Goal: Task Accomplishment & Management: Use online tool/utility

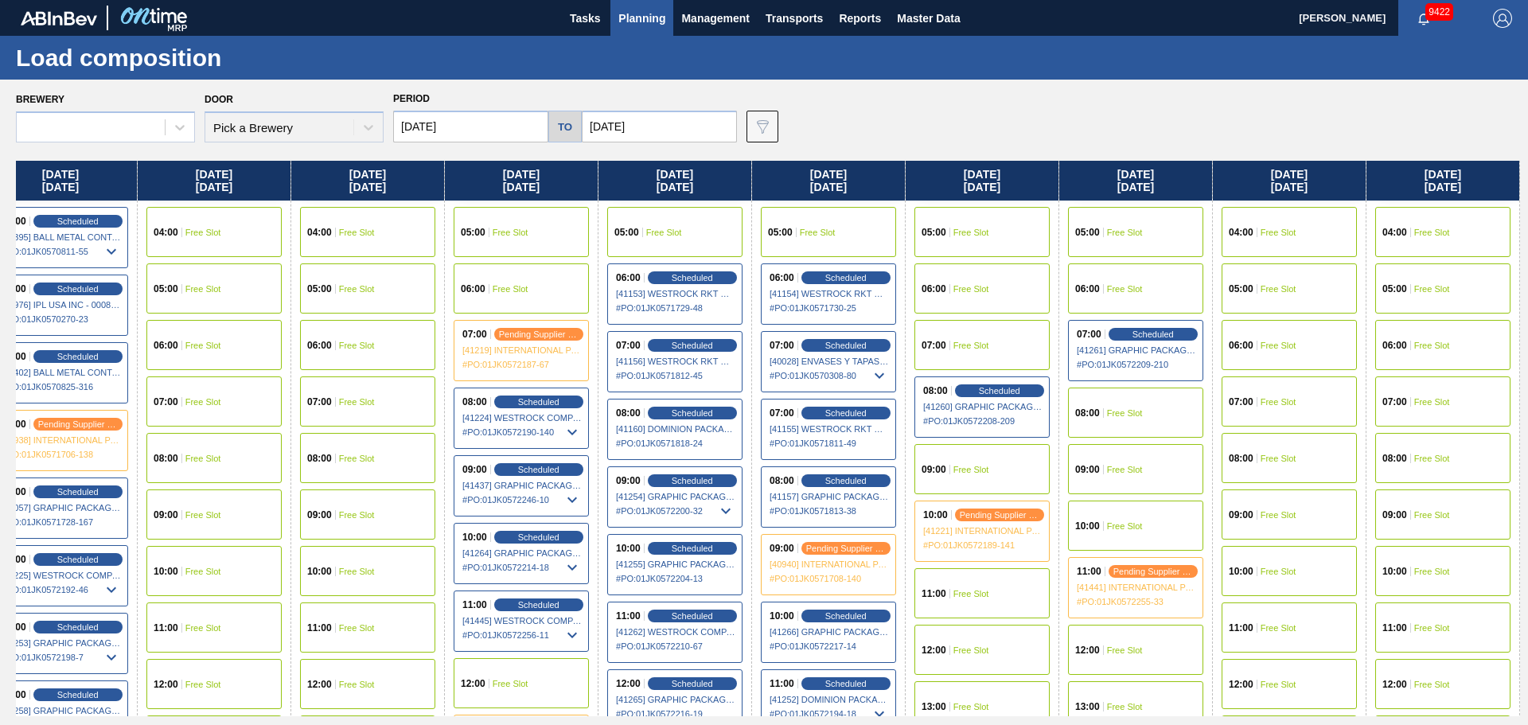
scroll to position [201, 1260]
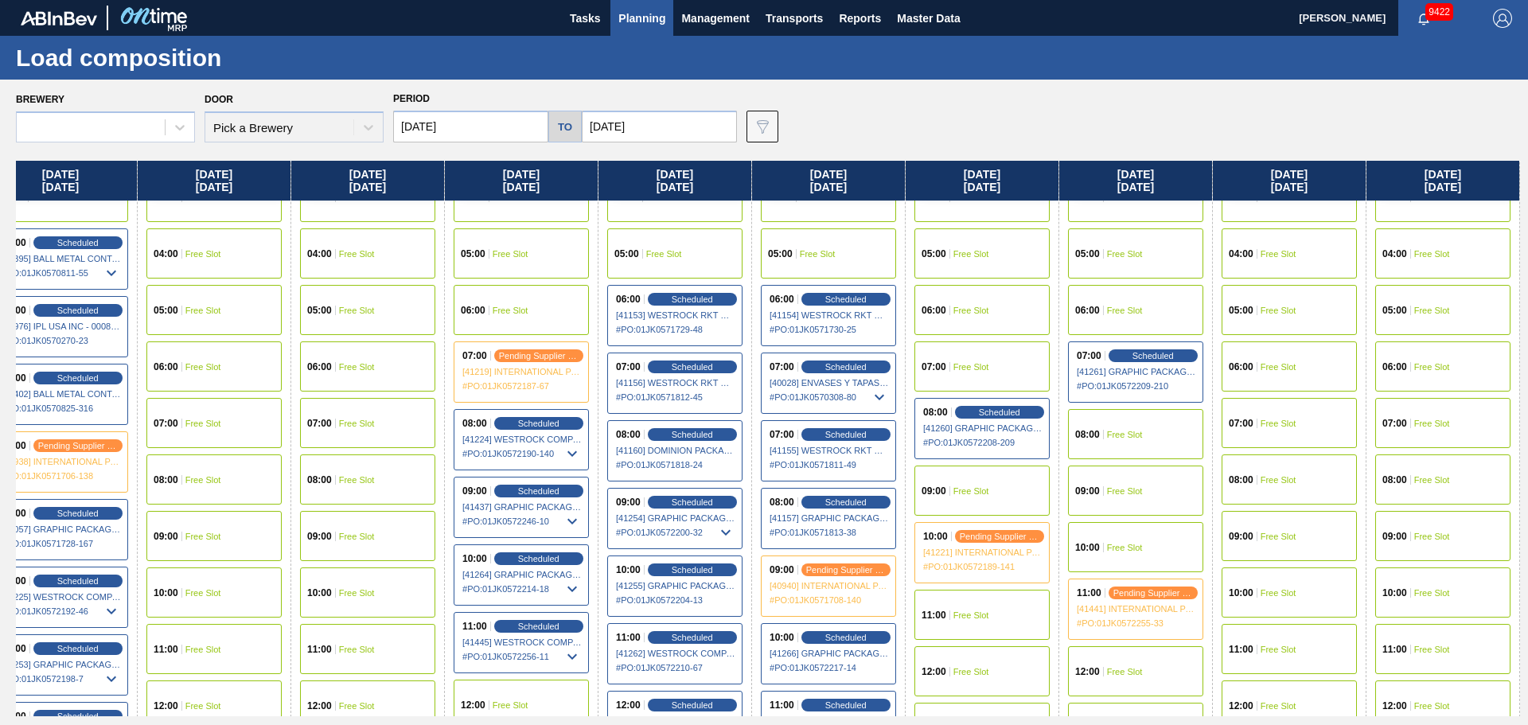
drag, startPoint x: 1317, startPoint y: 570, endPoint x: 800, endPoint y: 570, distance: 516.4
click at [800, 438] on div "[DATE] 01:00 Free Slot 02:00 Free Slot 03:00 Free Slot 04:00 Free Slot 05:00 Fr…" at bounding box center [768, 438] width 1504 height 555
drag, startPoint x: 1353, startPoint y: 492, endPoint x: 1021, endPoint y: 504, distance: 332.8
click at [1018, 438] on div "[DATE] 01:00 Free Slot 02:00 Free Slot 03:00 Free Slot 04:00 Free Slot 05:00 Fr…" at bounding box center [768, 438] width 1504 height 555
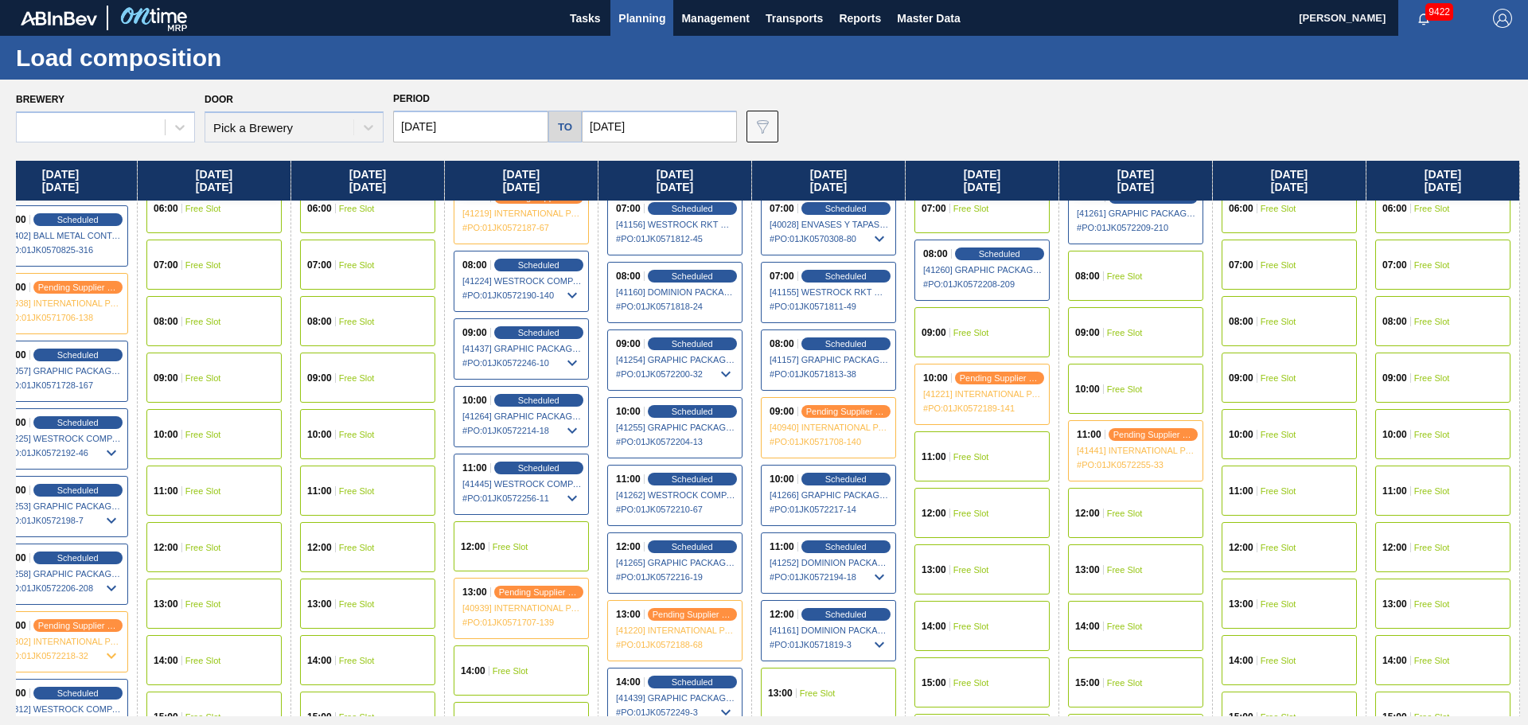
scroll to position [360, 1260]
click at [533, 438] on span "[40939] INTERNATIONAL PAPER COMPANY - 0008221645" at bounding box center [521, 607] width 119 height 10
click at [535, 438] on div "13:00 pending supplier review [40939] INTERNATIONAL PAPER COMPANY - 0008221645 …" at bounding box center [521, 607] width 135 height 61
click at [538, 438] on span "pending supplier review" at bounding box center [539, 591] width 88 height 10
click at [550, 438] on span "pending supplier review" at bounding box center [539, 591] width 88 height 10
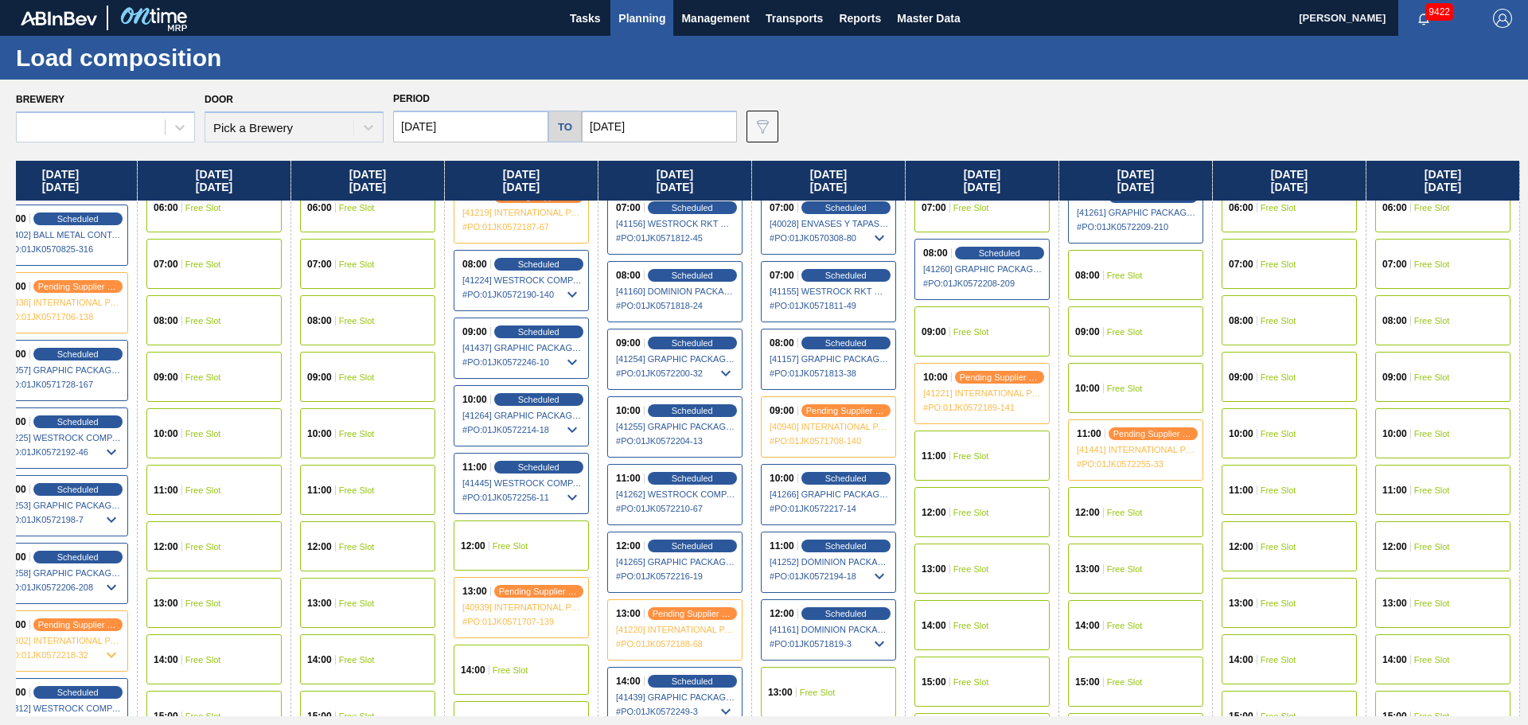
click at [550, 438] on span "# PO : 01JK0571707-139" at bounding box center [521, 621] width 119 height 19
drag, startPoint x: 550, startPoint y: 616, endPoint x: 505, endPoint y: 617, distance: 44.6
click at [505, 438] on span "# PO : 01JK0571707-139" at bounding box center [521, 621] width 119 height 19
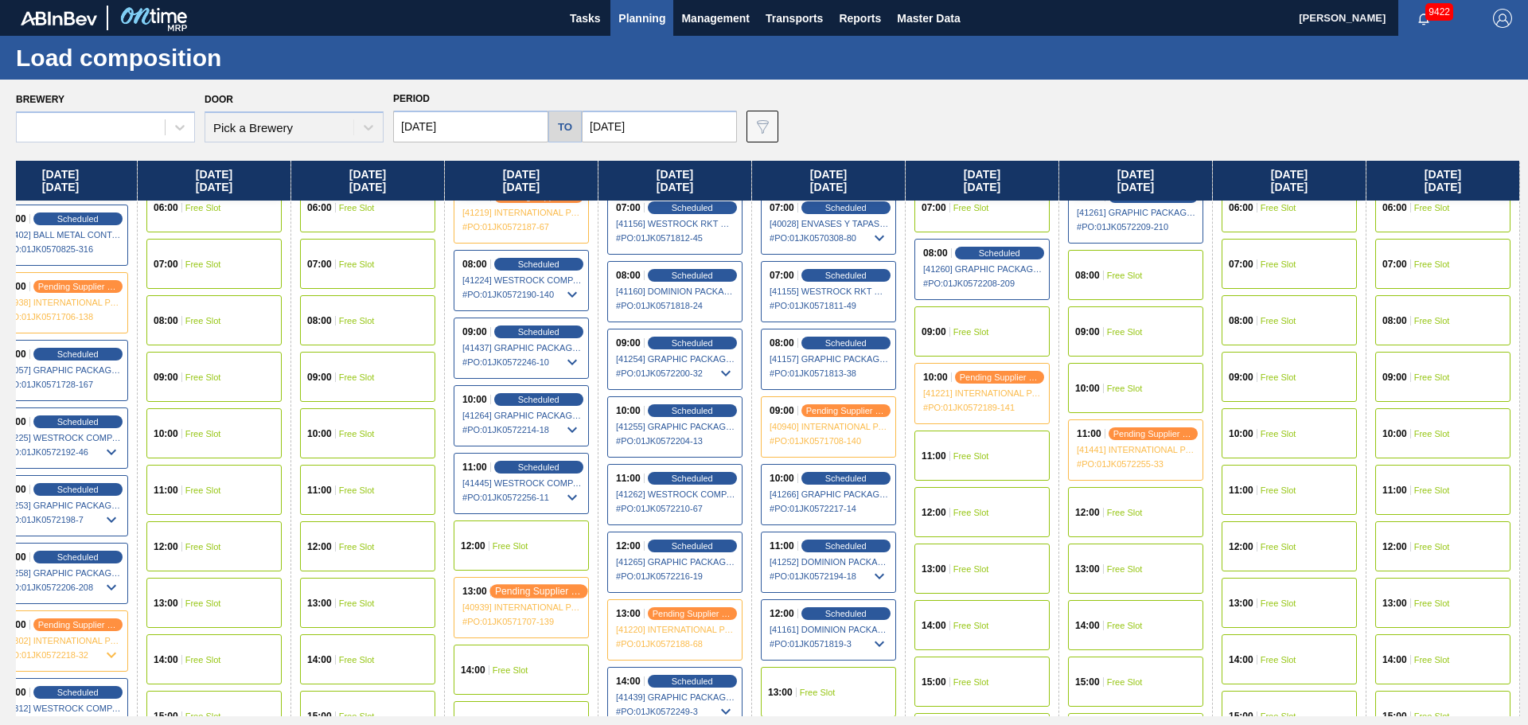
click at [509, 438] on span "pending supplier review" at bounding box center [539, 591] width 88 height 10
click at [520, 438] on span "# PO : 01JK0571707-139" at bounding box center [521, 621] width 119 height 19
click at [622, 35] on button "Planning" at bounding box center [641, 18] width 63 height 36
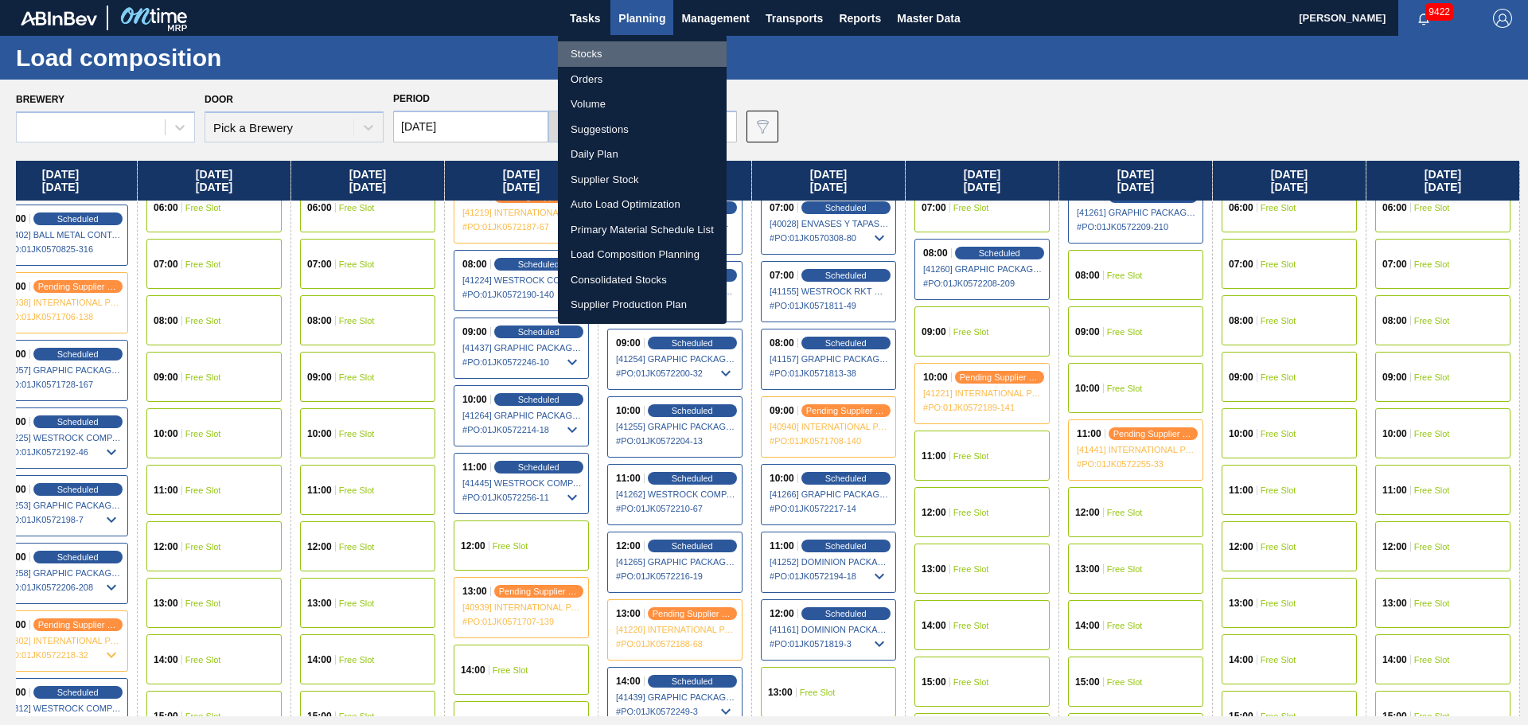
click at [614, 45] on li "Stocks" at bounding box center [642, 53] width 169 height 25
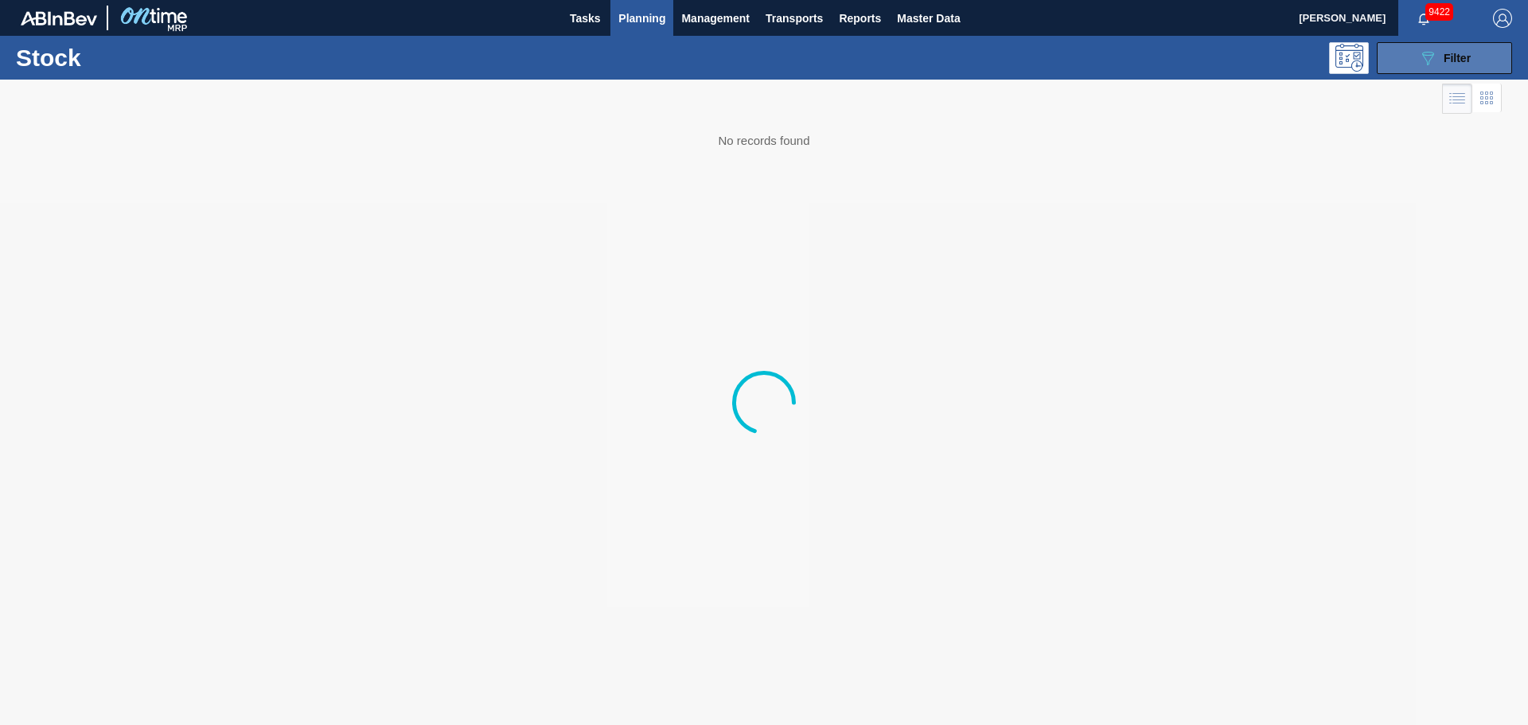
click at [1018, 54] on button "089F7B8B-B2A5-4AFE-B5C0-19BA573D28AC Filter" at bounding box center [1444, 58] width 135 height 32
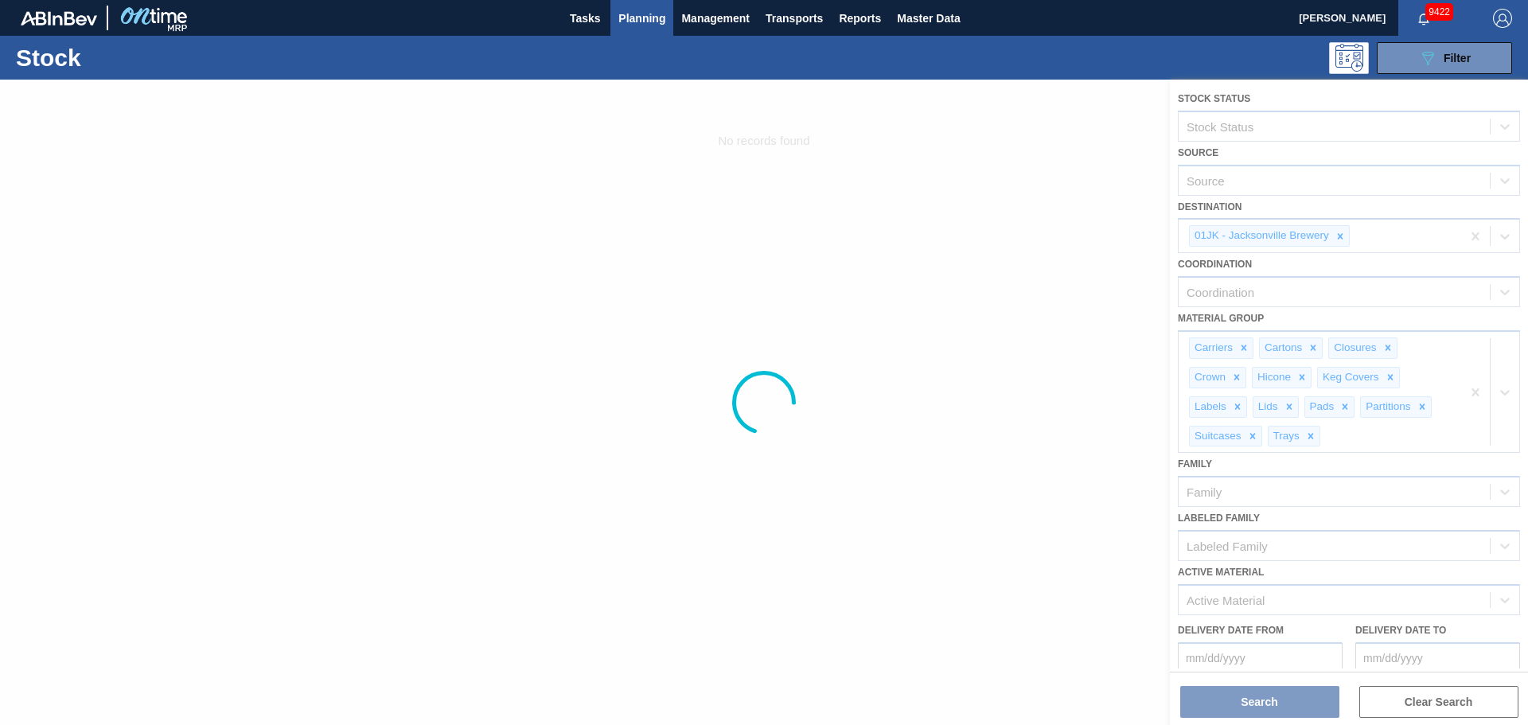
click at [1018, 438] on div at bounding box center [764, 402] width 1528 height 645
click at [1018, 267] on div at bounding box center [764, 402] width 1528 height 645
click at [988, 342] on div at bounding box center [764, 402] width 1528 height 645
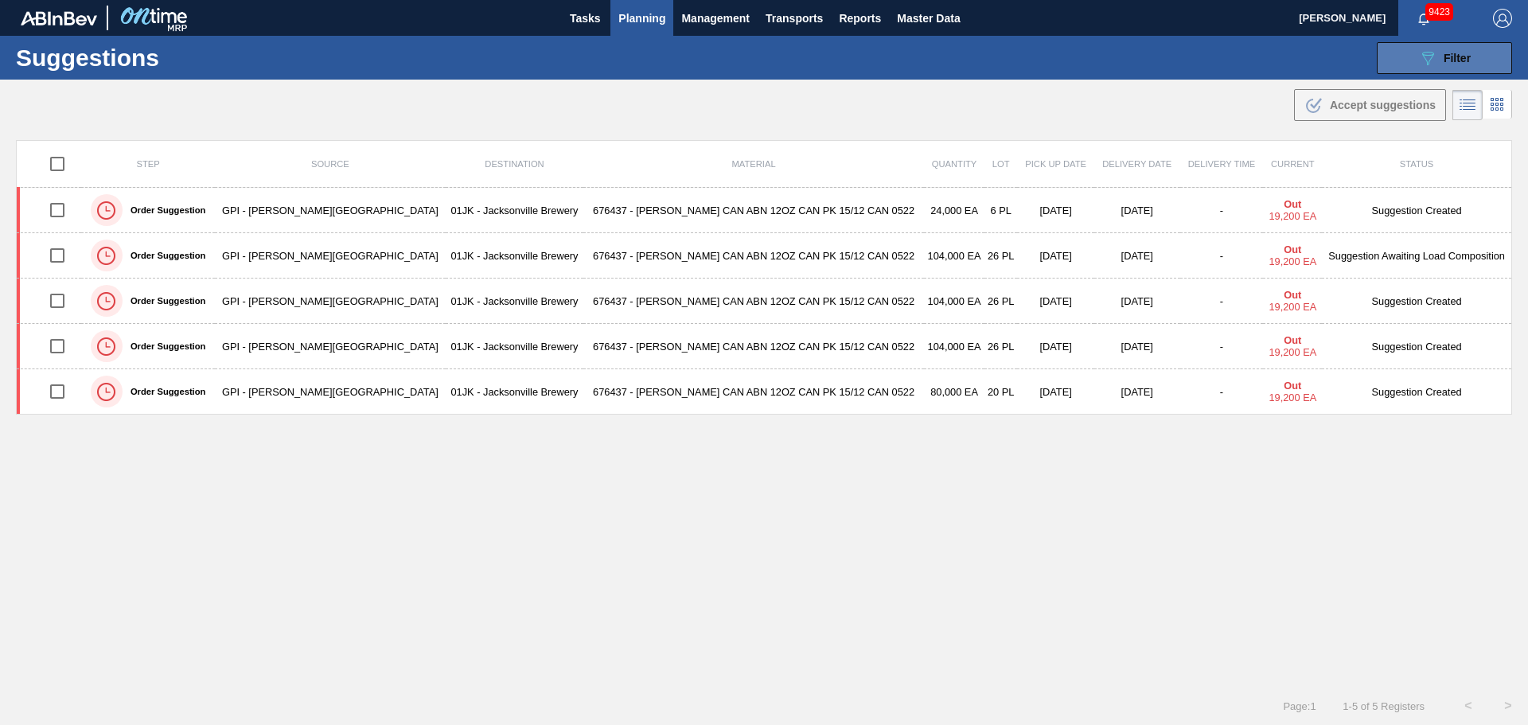
click at [1433, 57] on icon "089F7B8B-B2A5-4AFE-B5C0-19BA573D28AC" at bounding box center [1427, 58] width 19 height 19
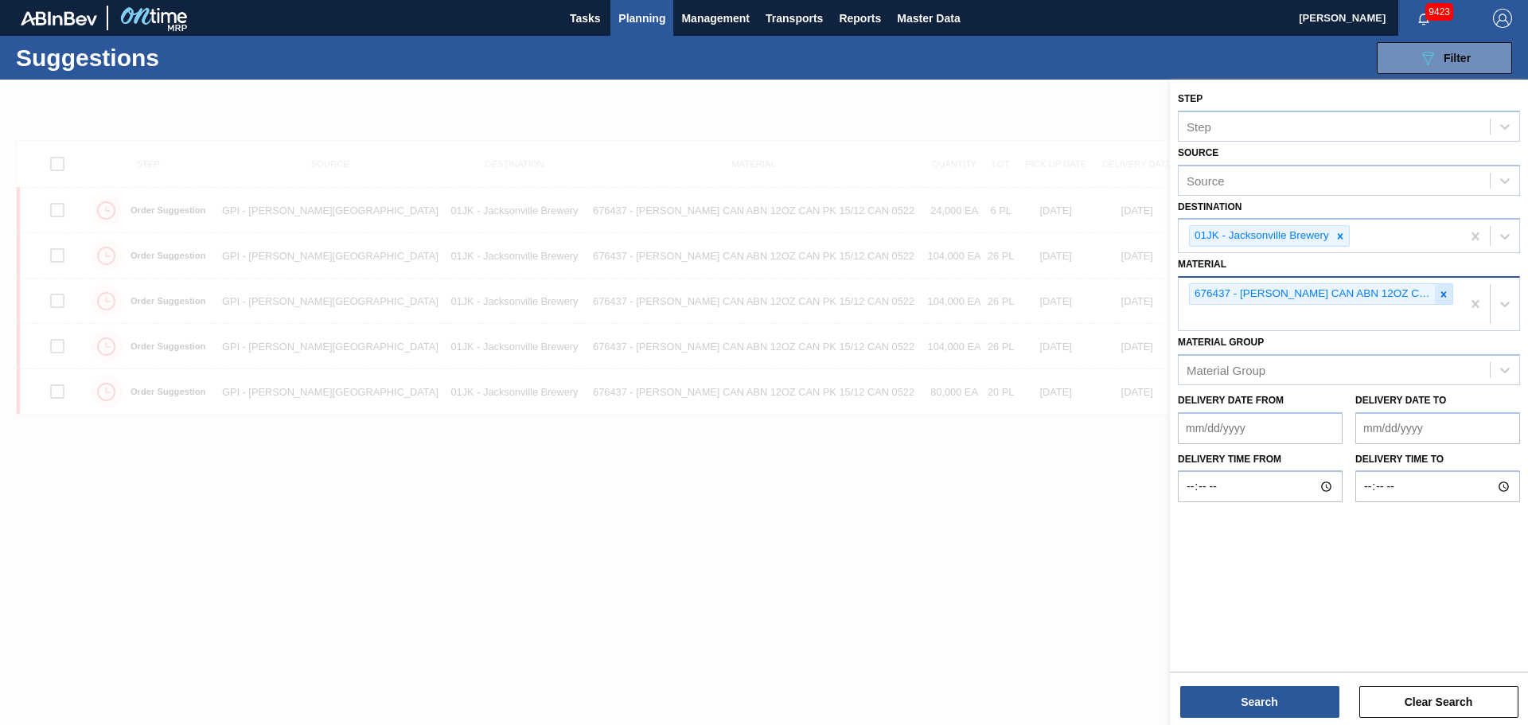
click at [1448, 294] on icon at bounding box center [1443, 294] width 11 height 11
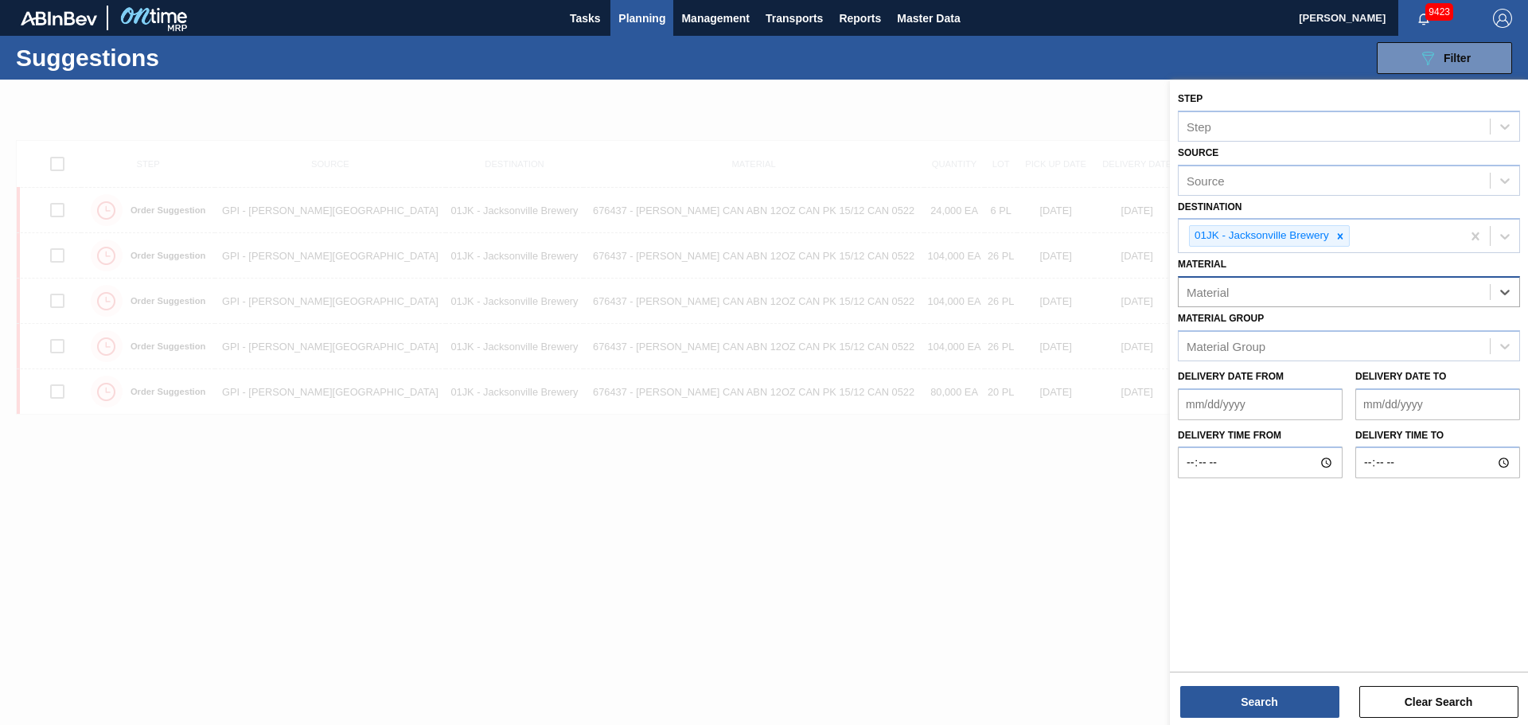
click at [1439, 301] on div "Material" at bounding box center [1333, 292] width 311 height 23
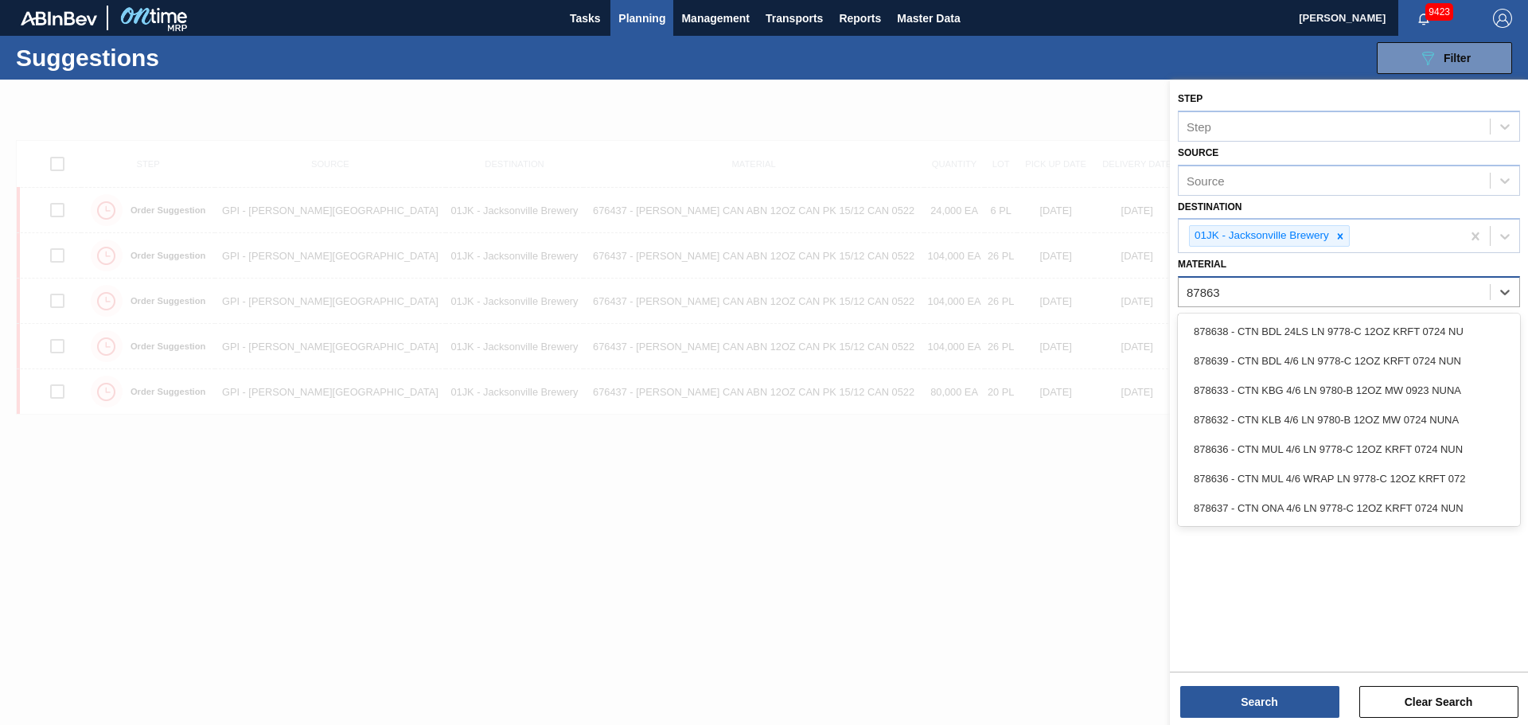
type input "878636"
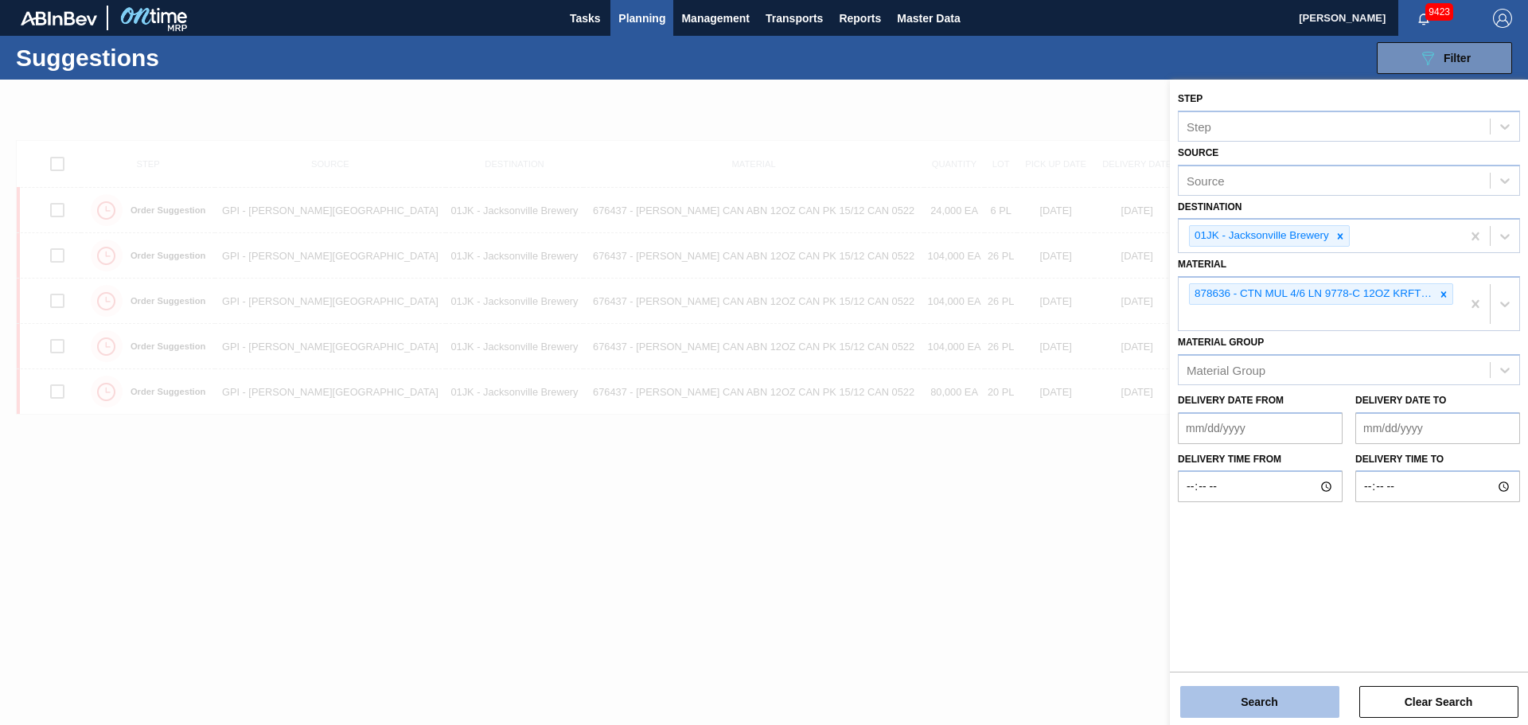
click at [1233, 715] on button "Search" at bounding box center [1259, 702] width 159 height 32
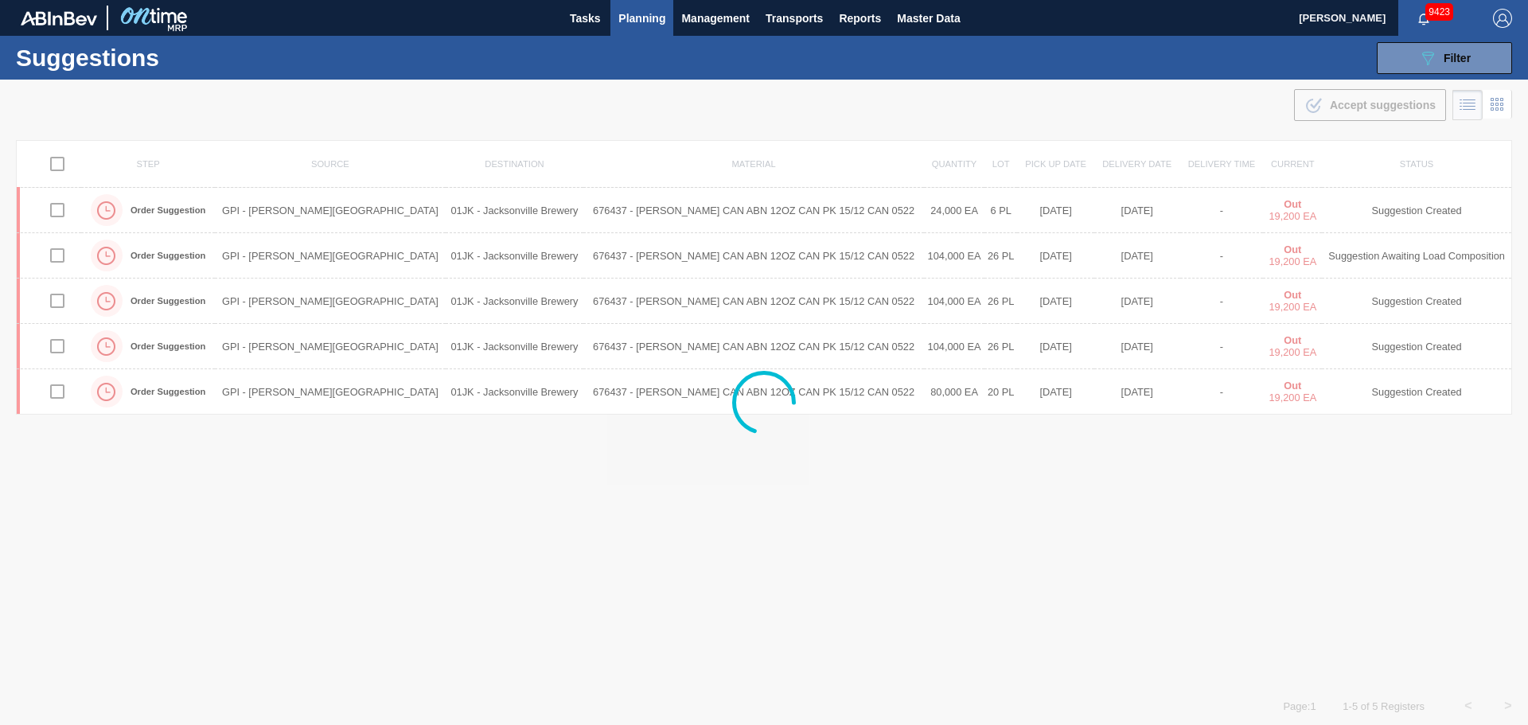
click at [1172, 116] on div at bounding box center [764, 402] width 1528 height 645
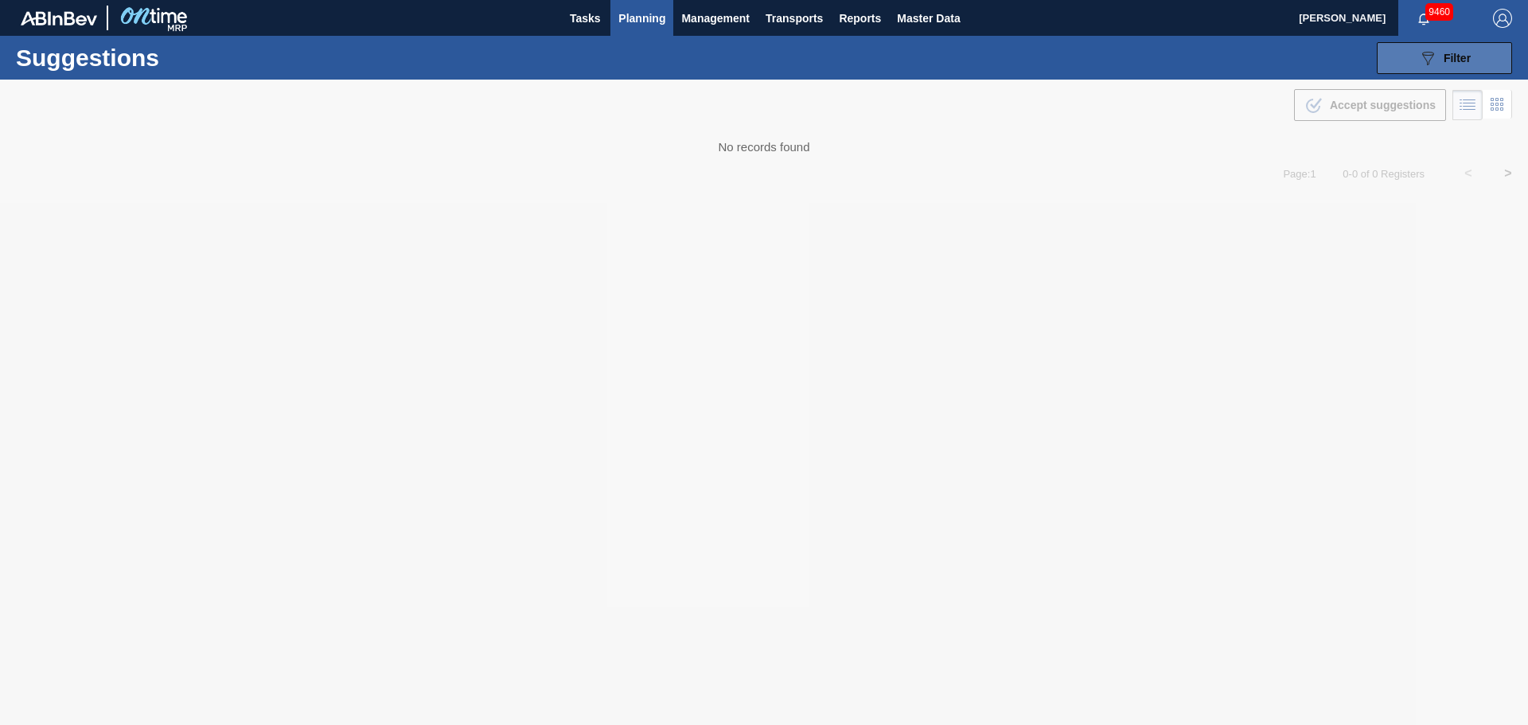
click at [1447, 55] on span "Filter" at bounding box center [1456, 58] width 27 height 13
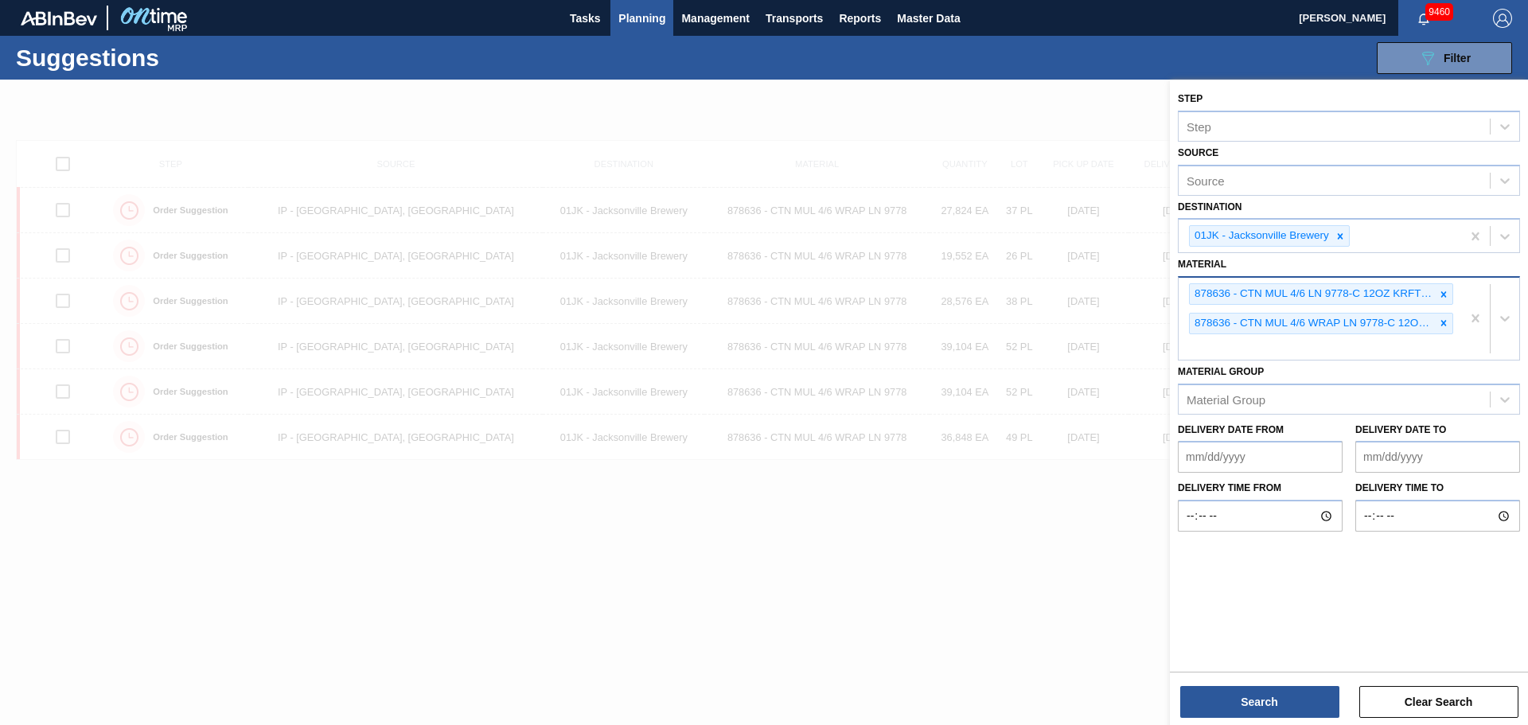
click at [1426, 348] on div "878636 - CTN MUL 4/6 LN 9778-C 12OZ KRFT 0724 NUN 878636 - CTN MUL 4/6 WRAP LN …" at bounding box center [1319, 319] width 282 height 82
click at [1123, 657] on div at bounding box center [764, 442] width 1528 height 725
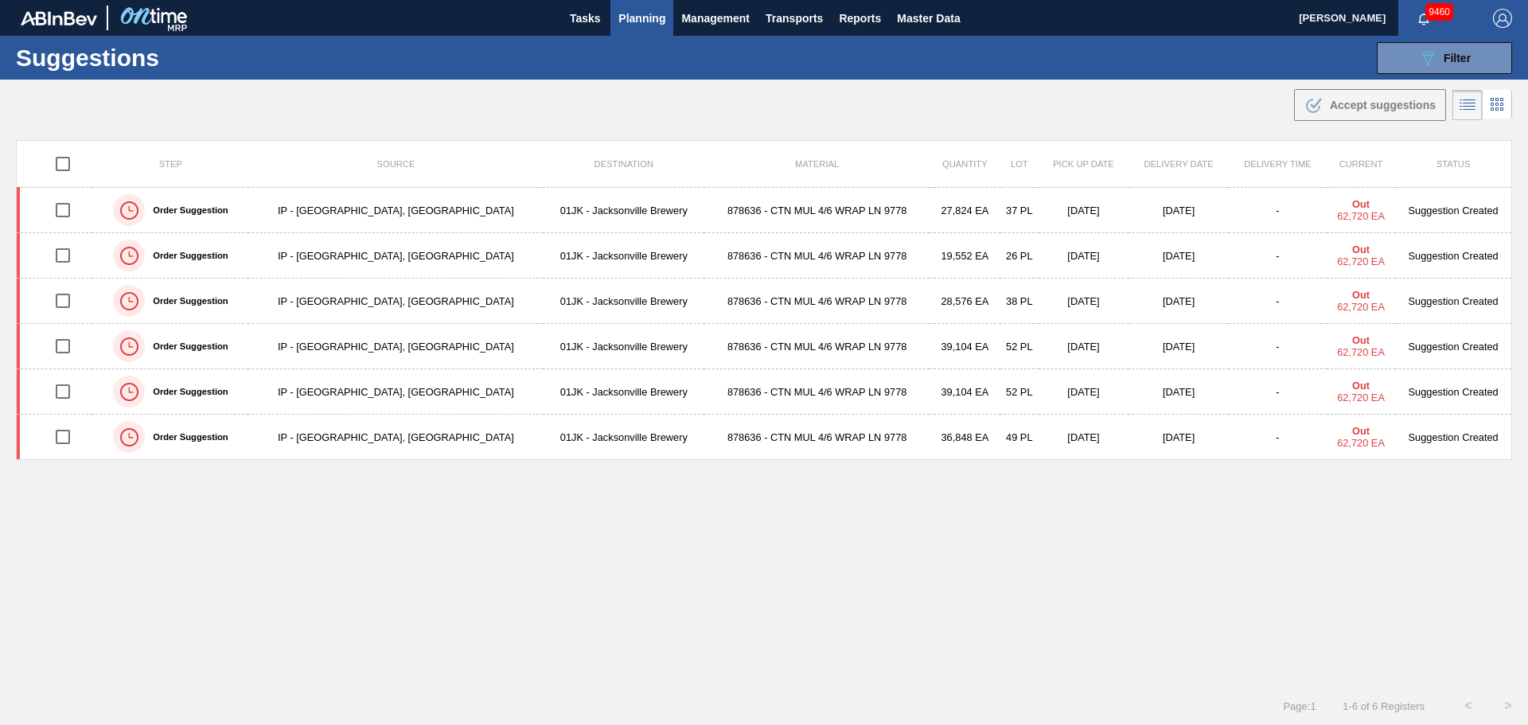
click at [929, 201] on td "27,824 EA" at bounding box center [964, 210] width 71 height 45
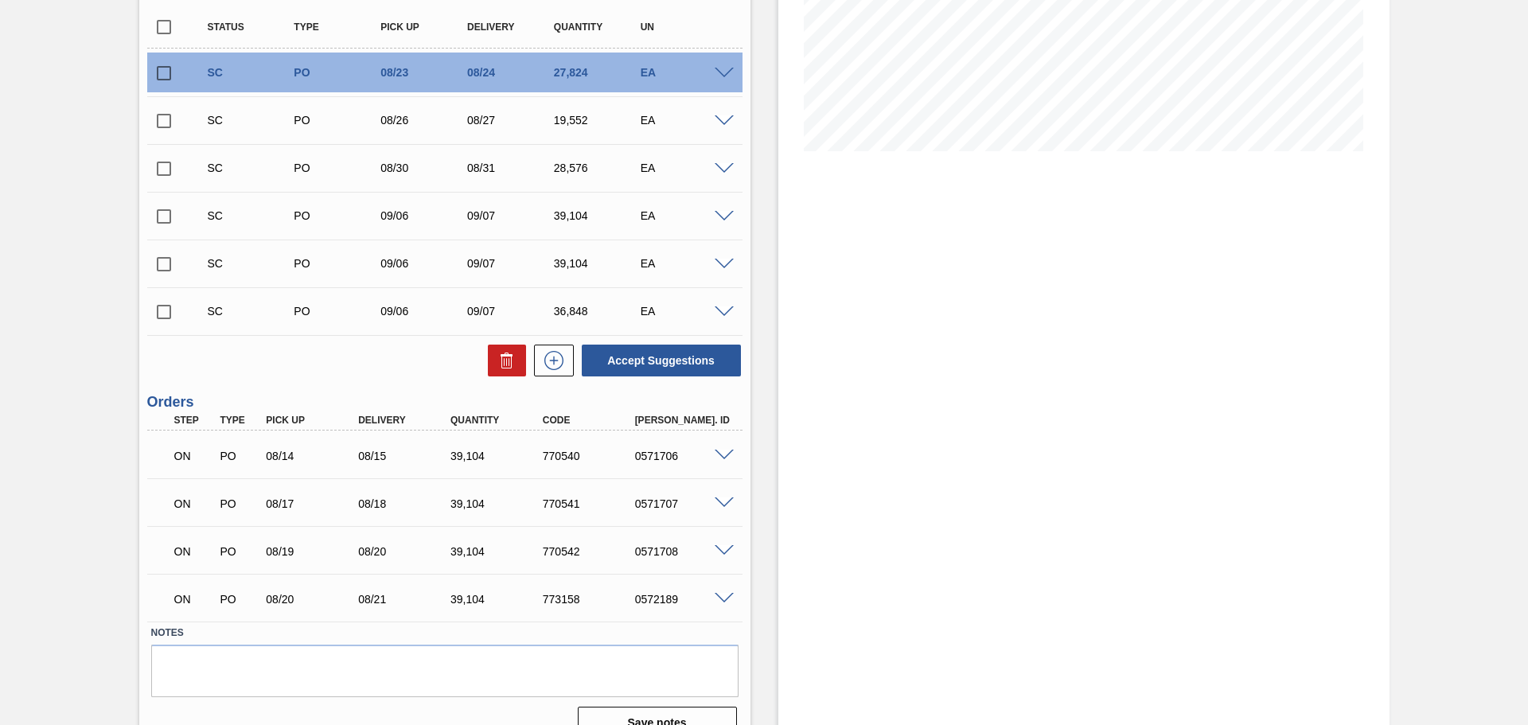
scroll to position [341, 0]
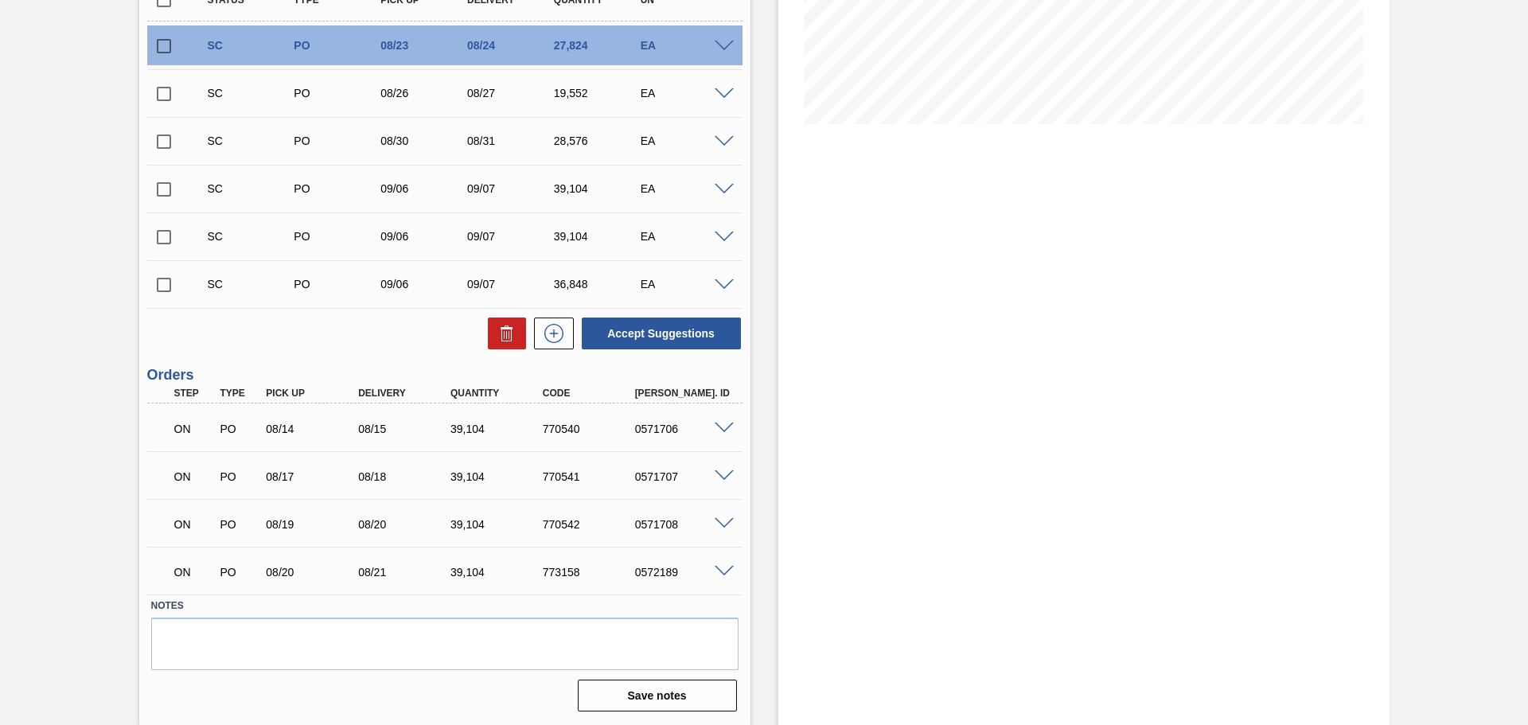
click at [724, 482] on div "0571707" at bounding box center [682, 476] width 103 height 13
click at [723, 478] on span at bounding box center [724, 476] width 19 height 12
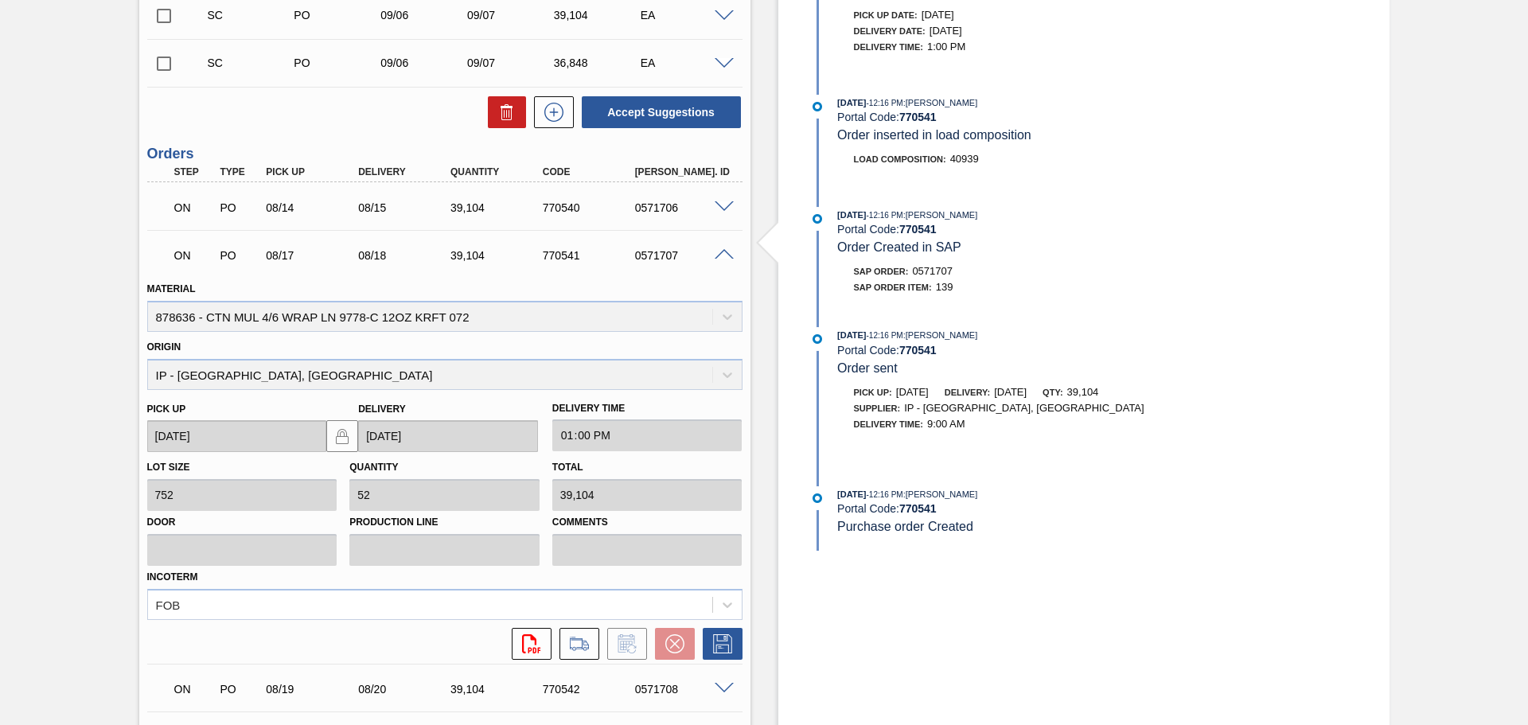
scroll to position [580, 0]
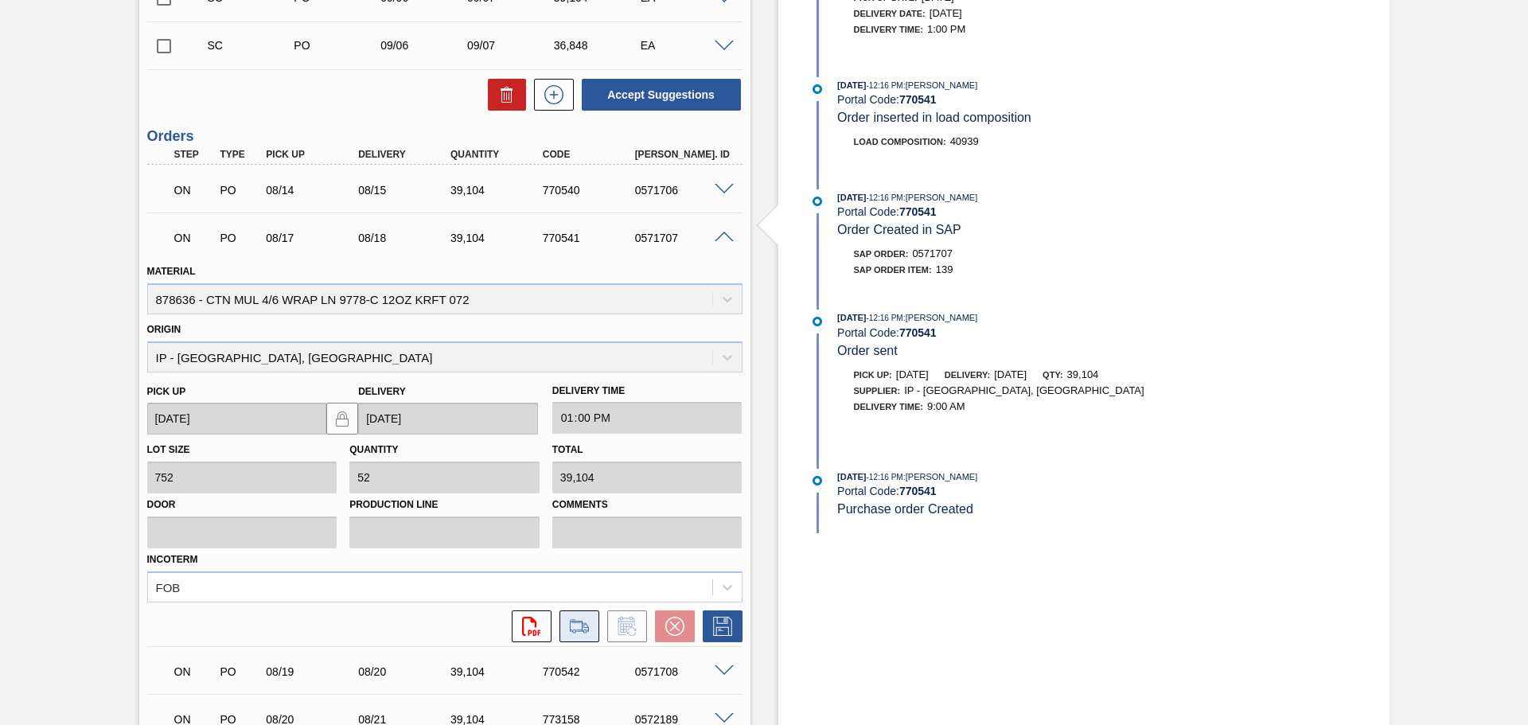
click at [580, 617] on icon at bounding box center [579, 626] width 25 height 19
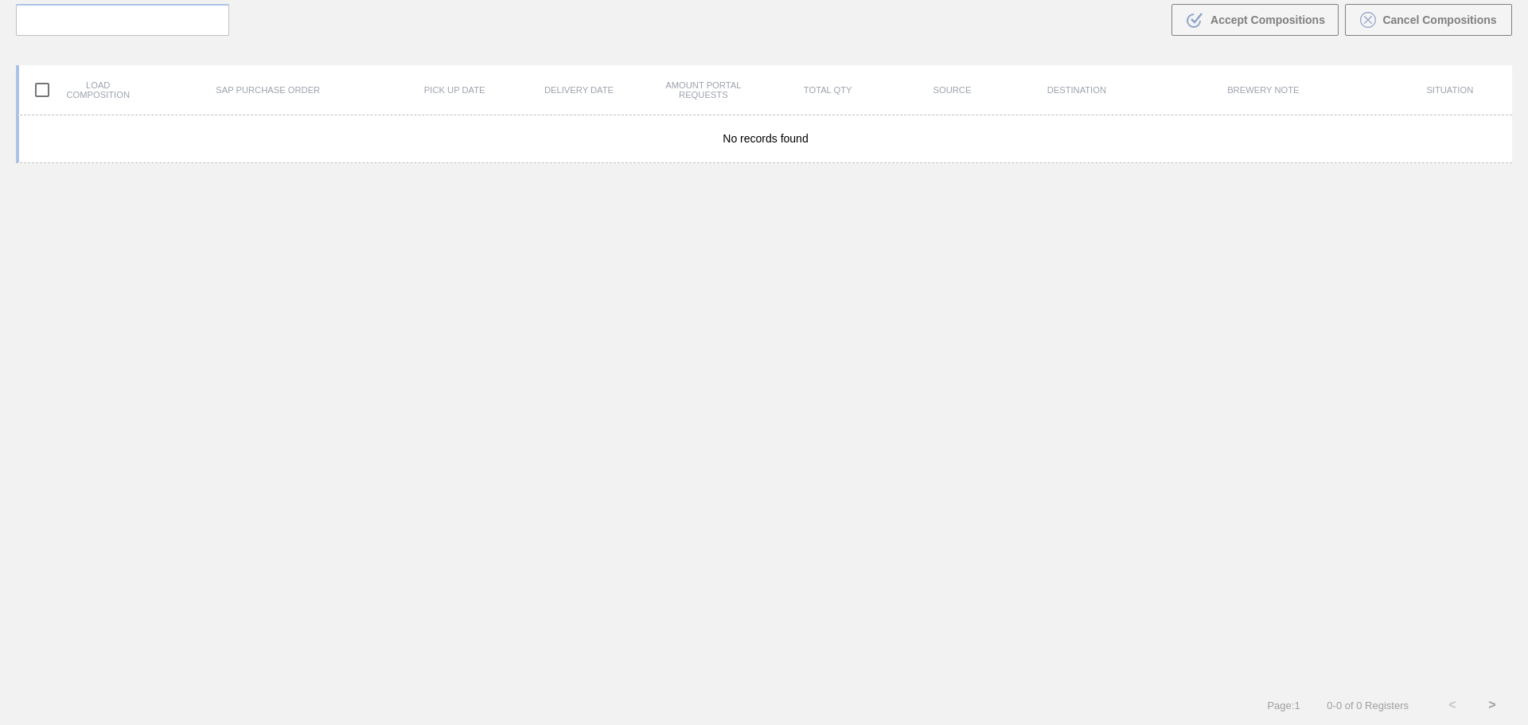
scroll to position [115, 0]
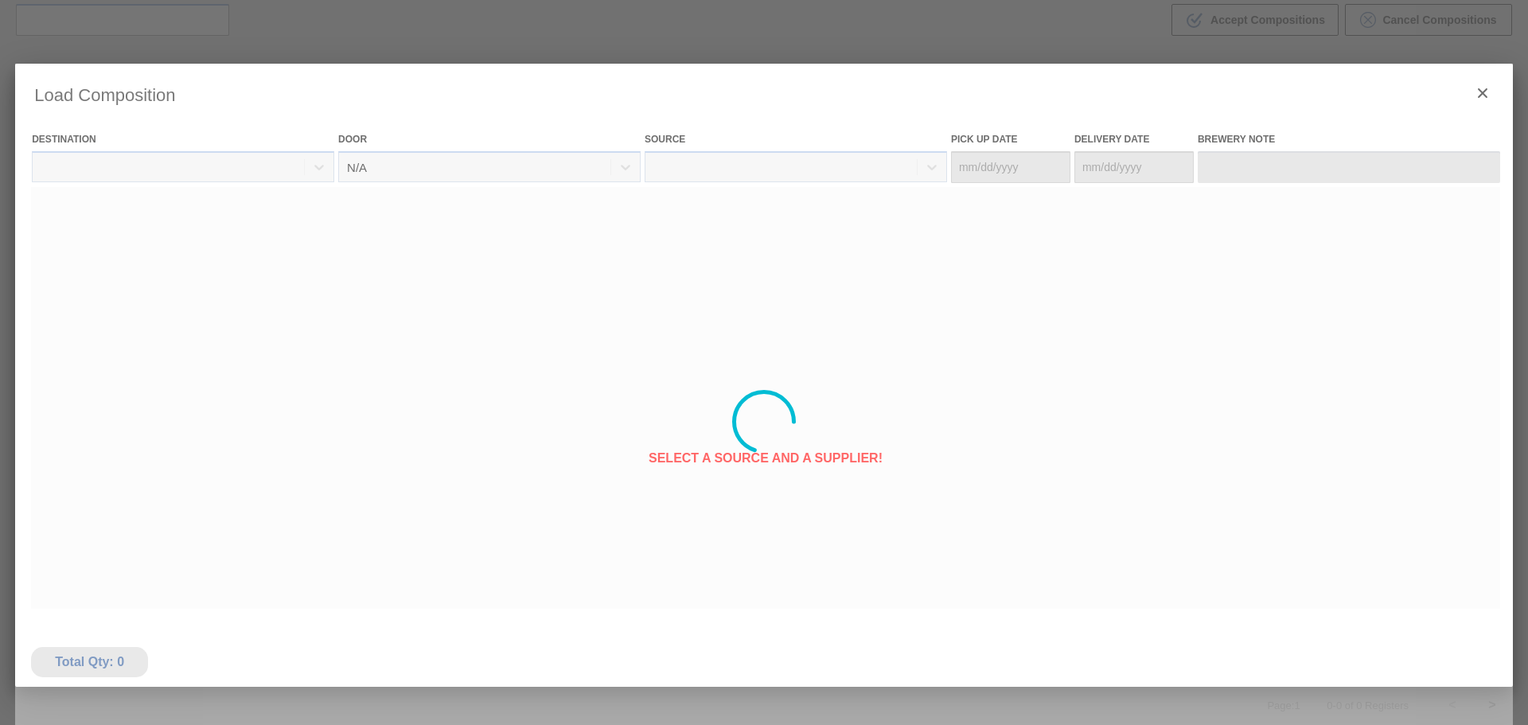
type Date "[DATE]"
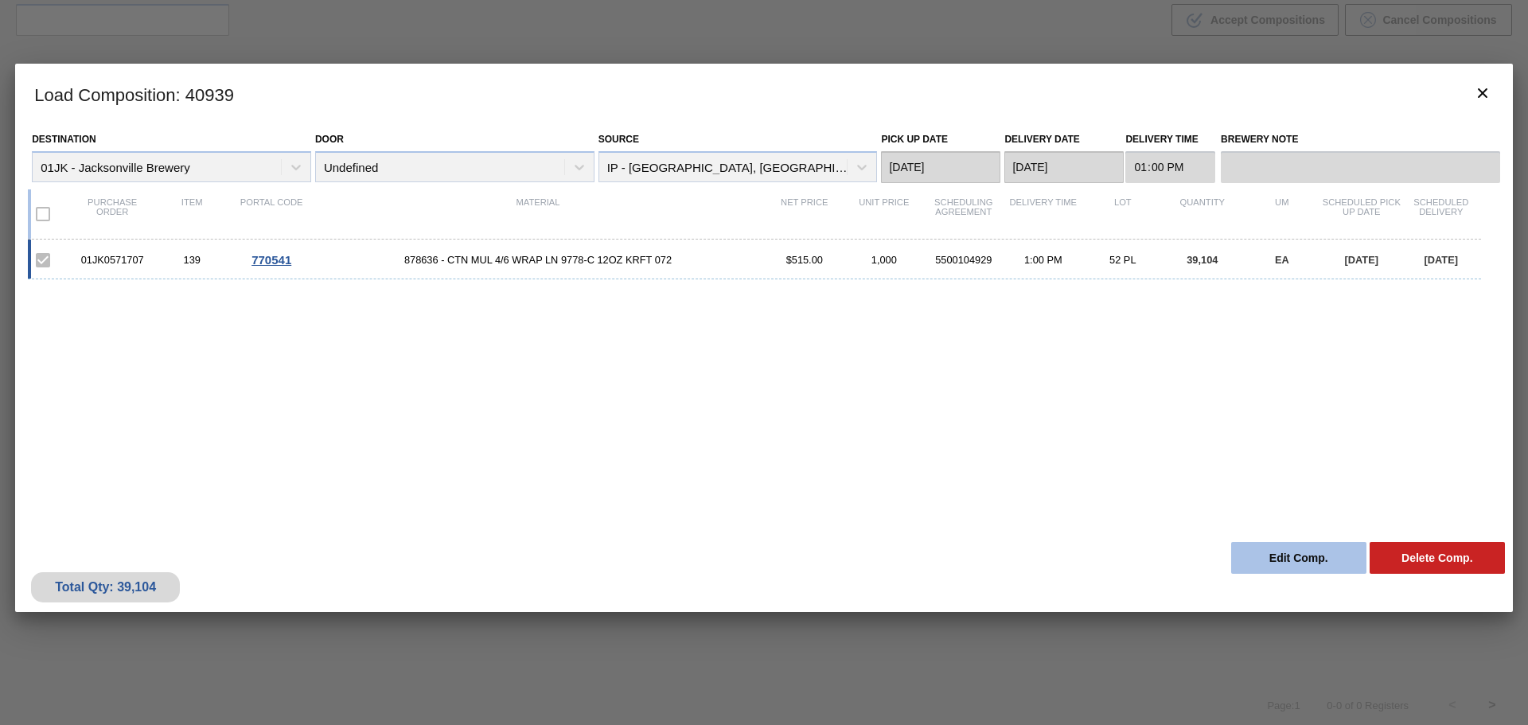
click at [1279, 561] on button "Edit Comp." at bounding box center [1298, 558] width 135 height 32
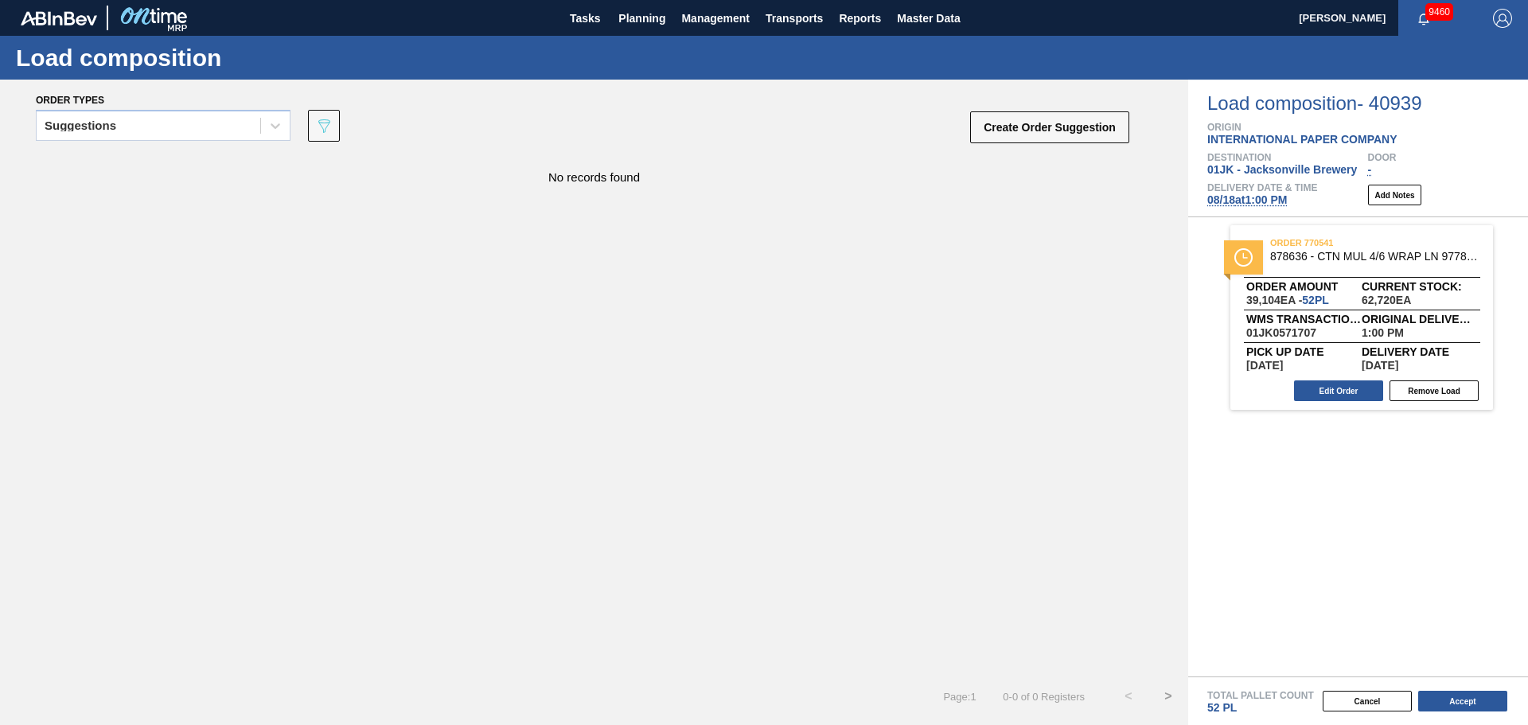
click at [1258, 198] on span "08/18 at 1:00 PM" at bounding box center [1247, 199] width 80 height 13
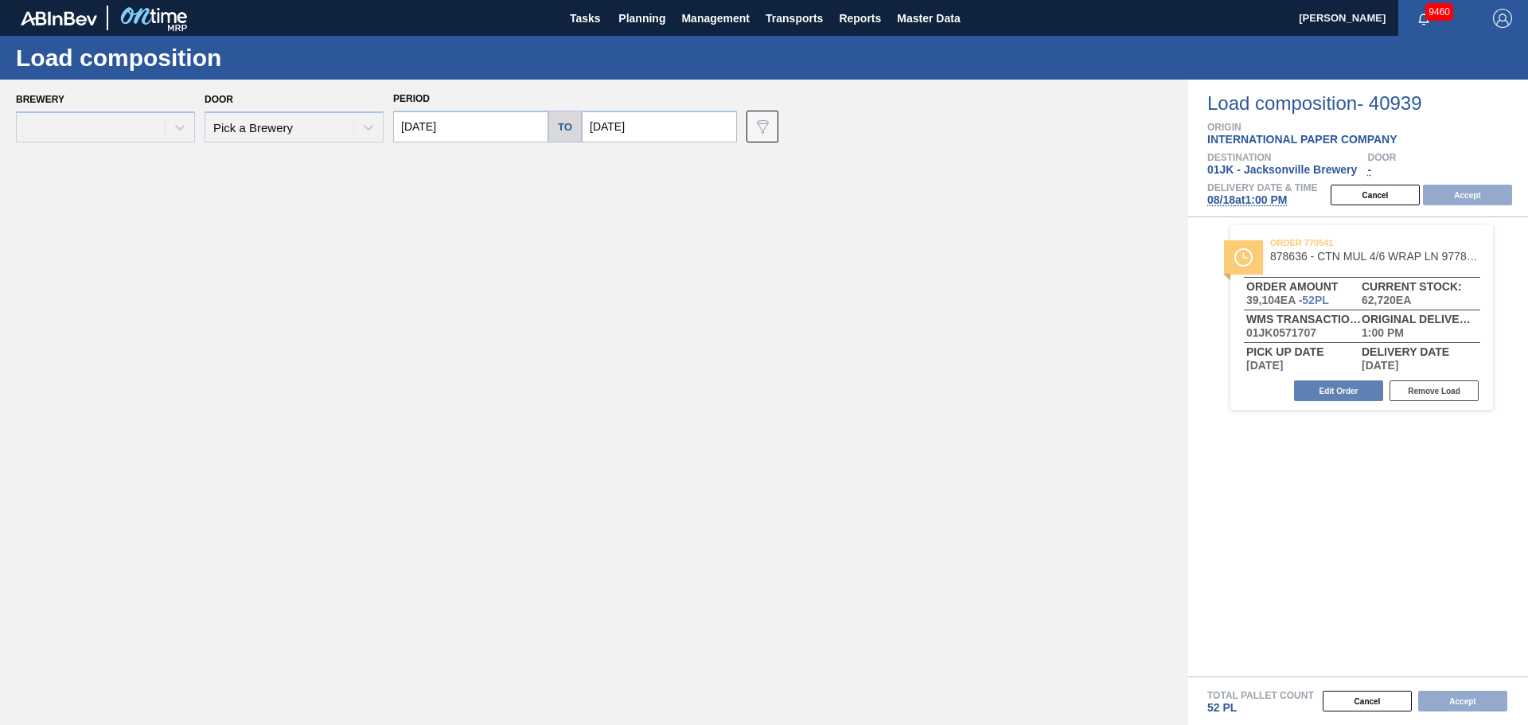
type input "[DATE]"
type input "08/25/2025"
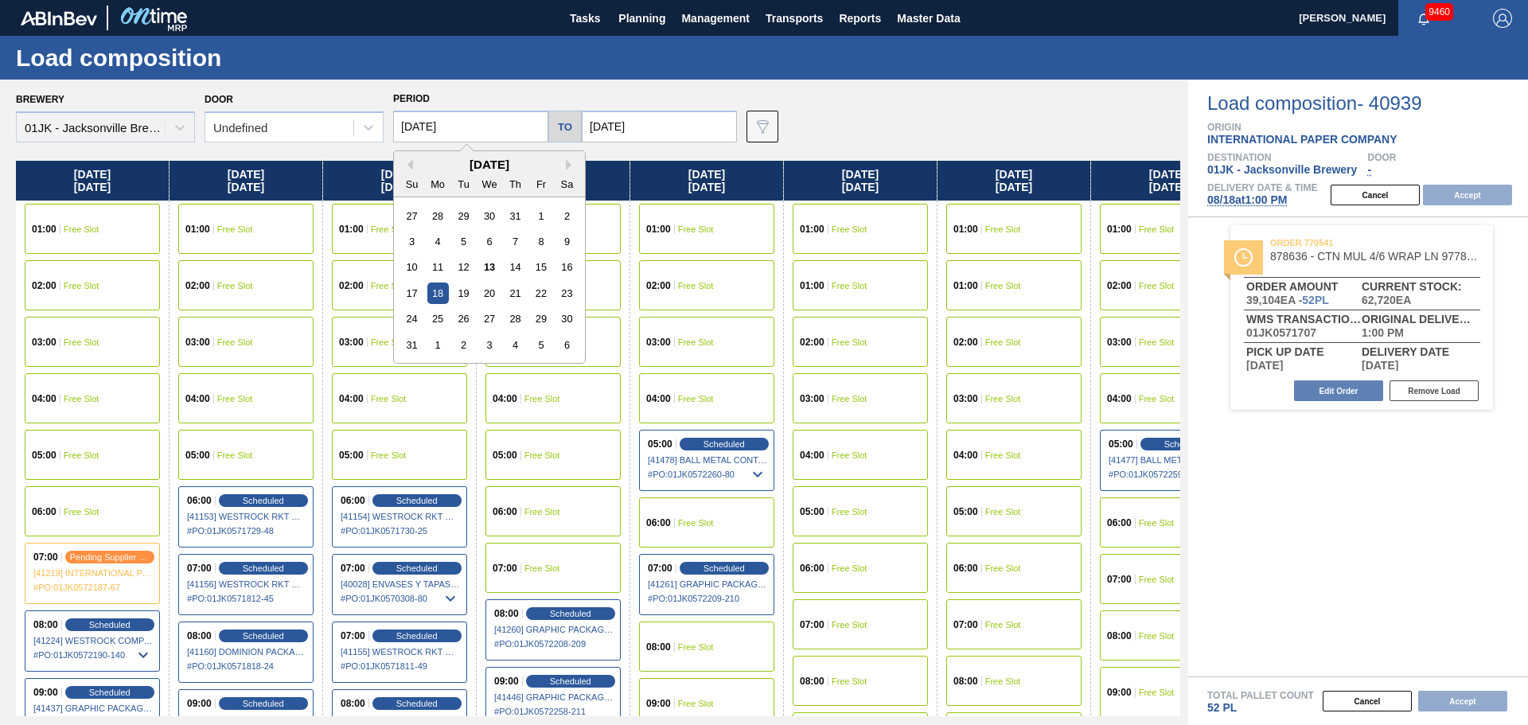
click at [525, 130] on input "[DATE]" at bounding box center [470, 127] width 155 height 32
click at [562, 271] on div "16" at bounding box center [566, 266] width 21 height 21
type input "[DATE]"
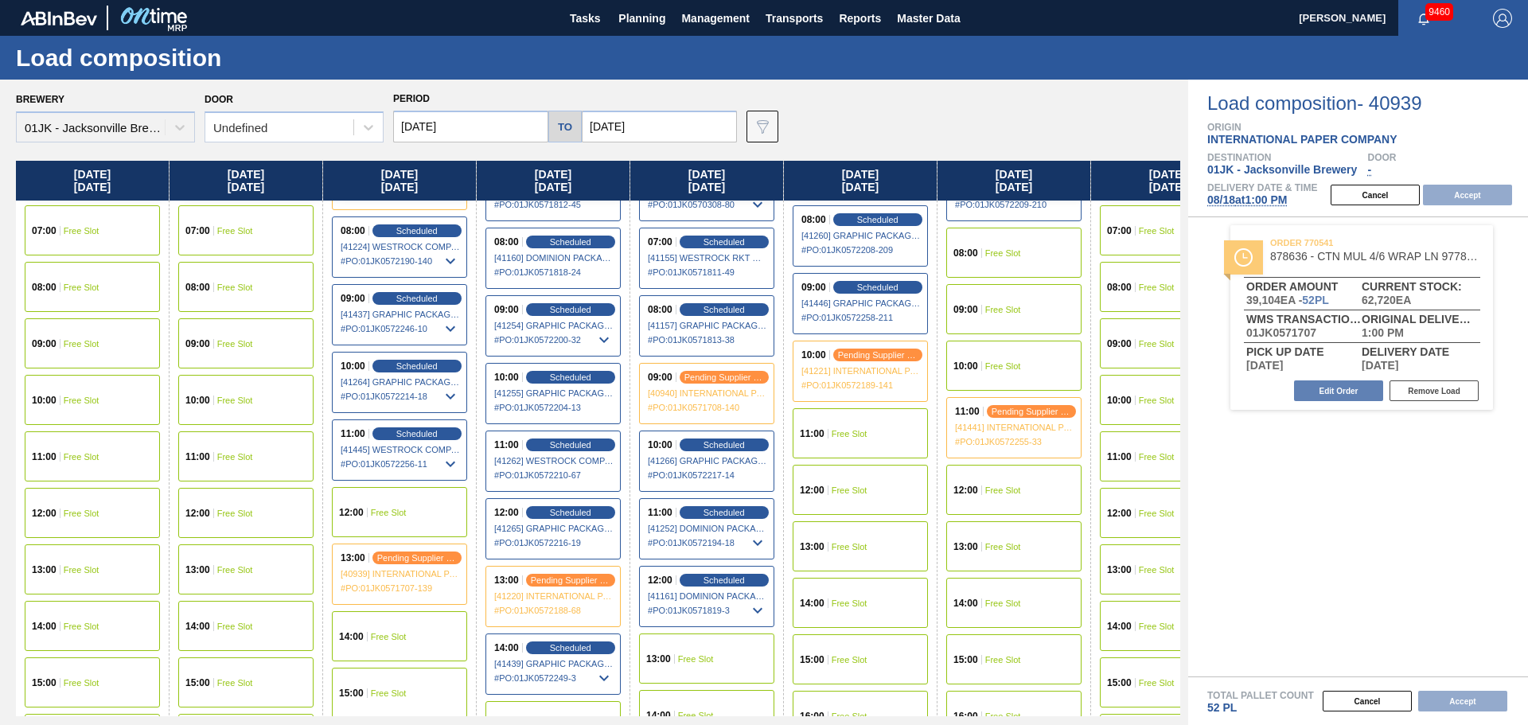
scroll to position [398, 0]
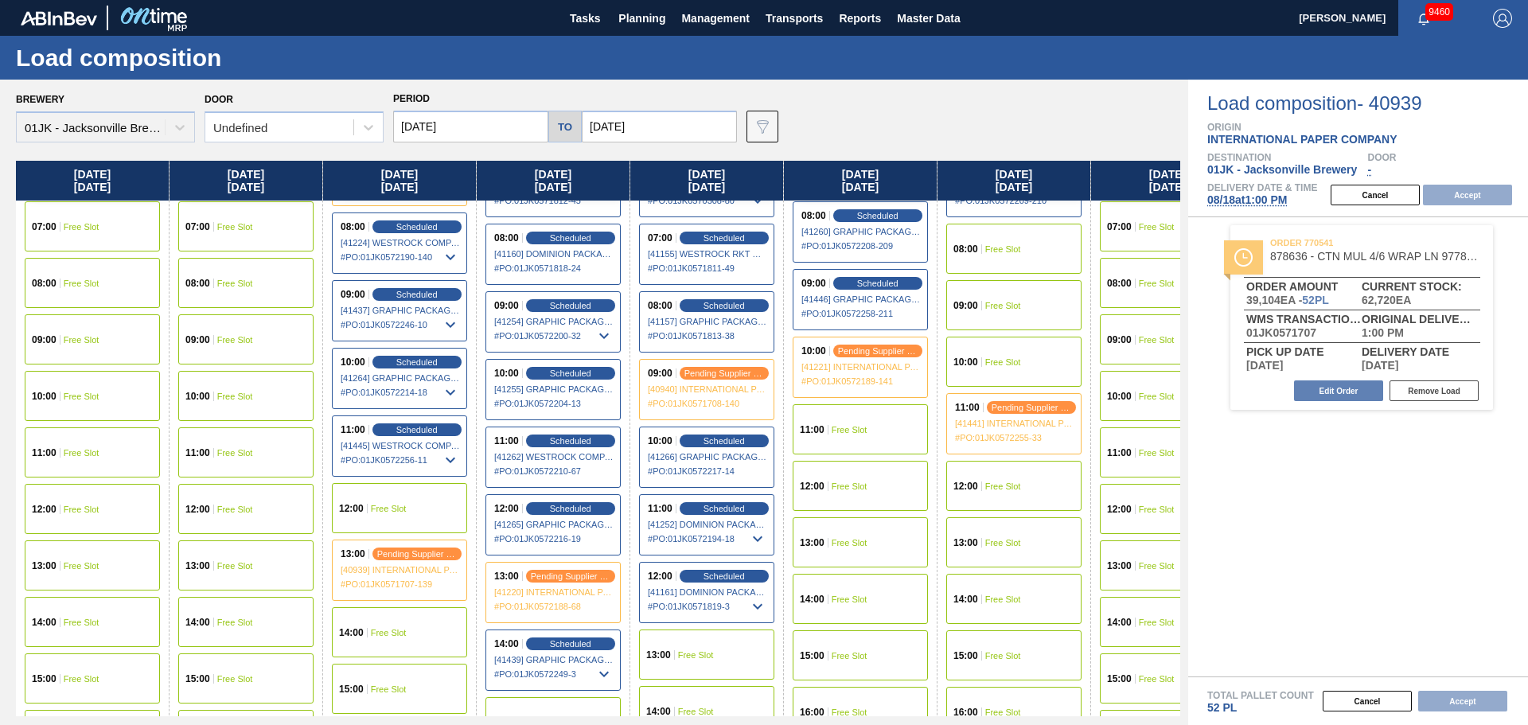
click at [90, 493] on div "12:00 Free Slot" at bounding box center [92, 509] width 135 height 50
click at [1464, 198] on button "Accept" at bounding box center [1467, 195] width 89 height 21
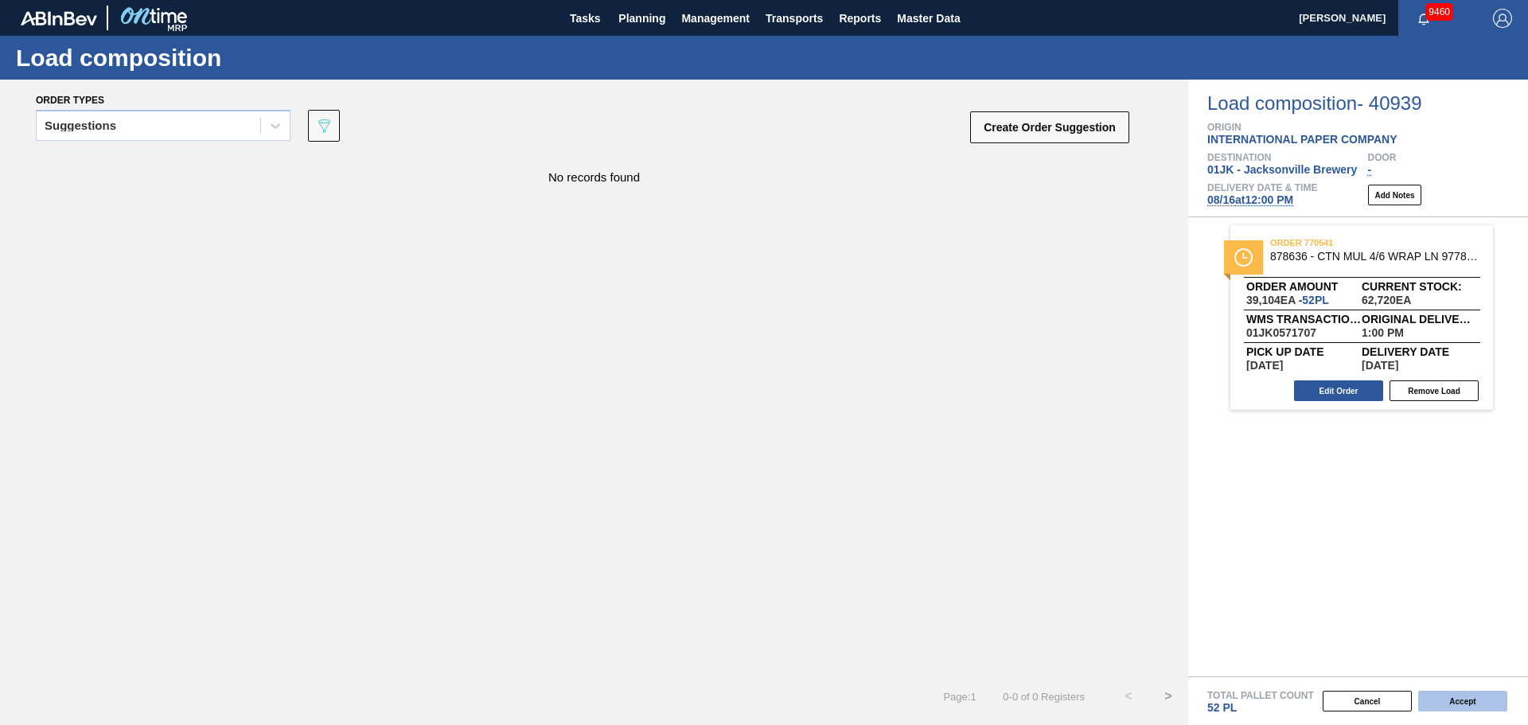
click at [1451, 695] on button "Accept" at bounding box center [1462, 701] width 89 height 21
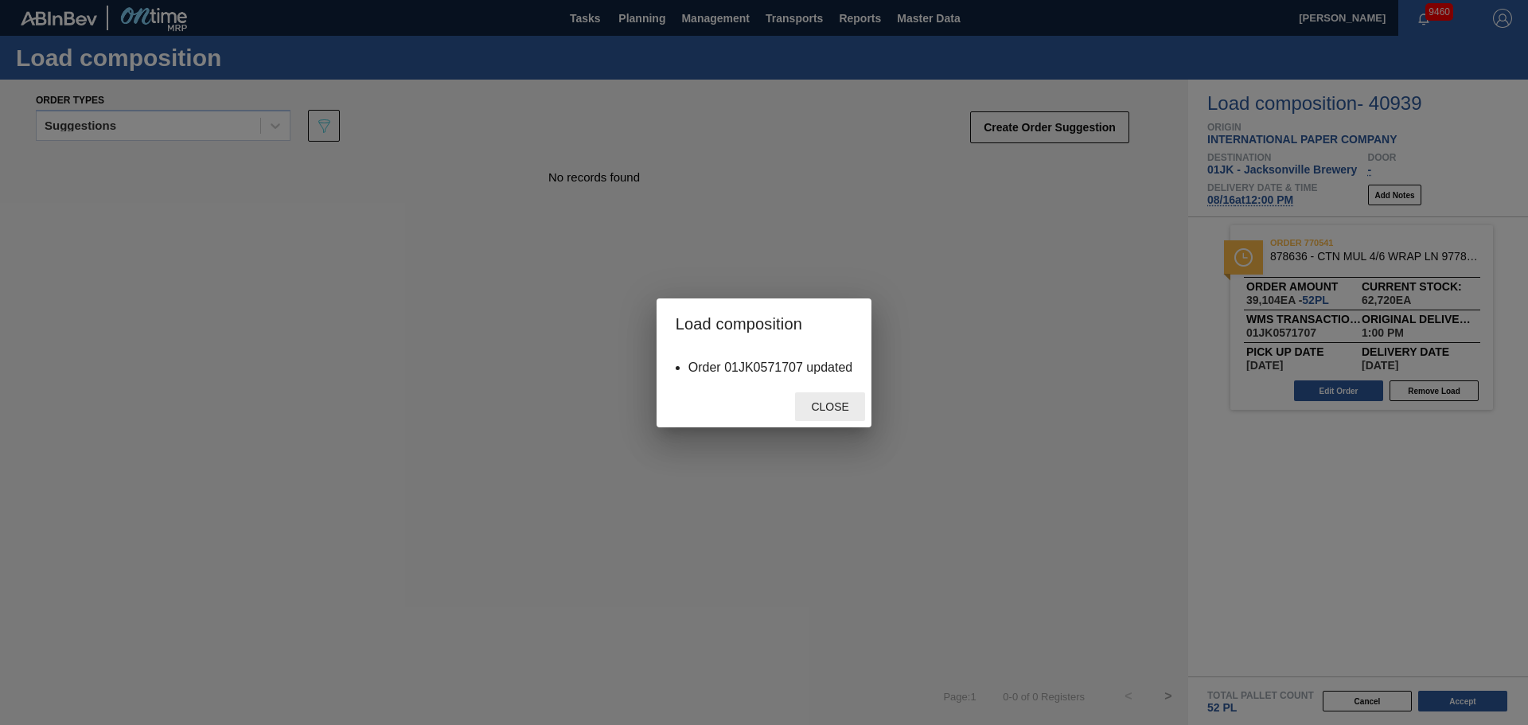
click at [831, 408] on span "Close" at bounding box center [829, 406] width 63 height 13
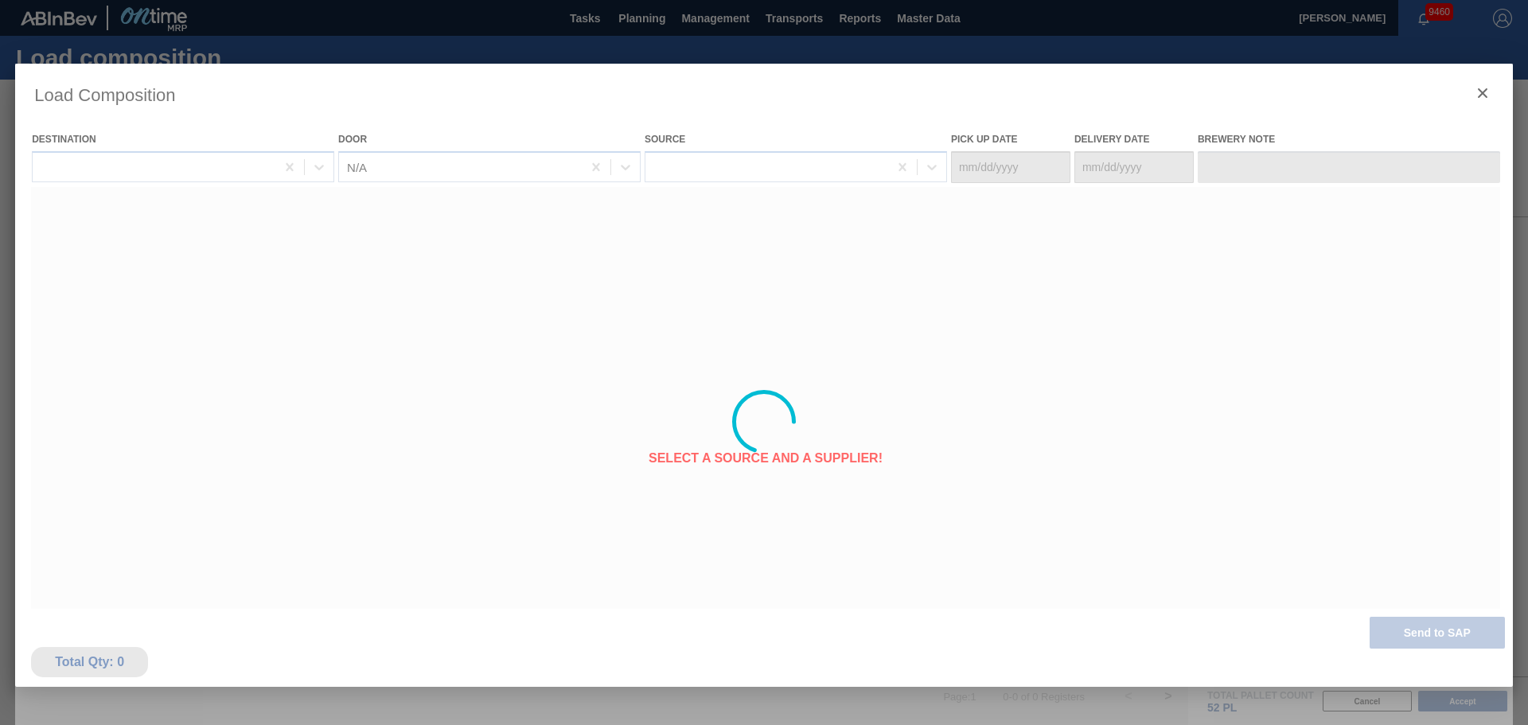
type Date "[DATE]"
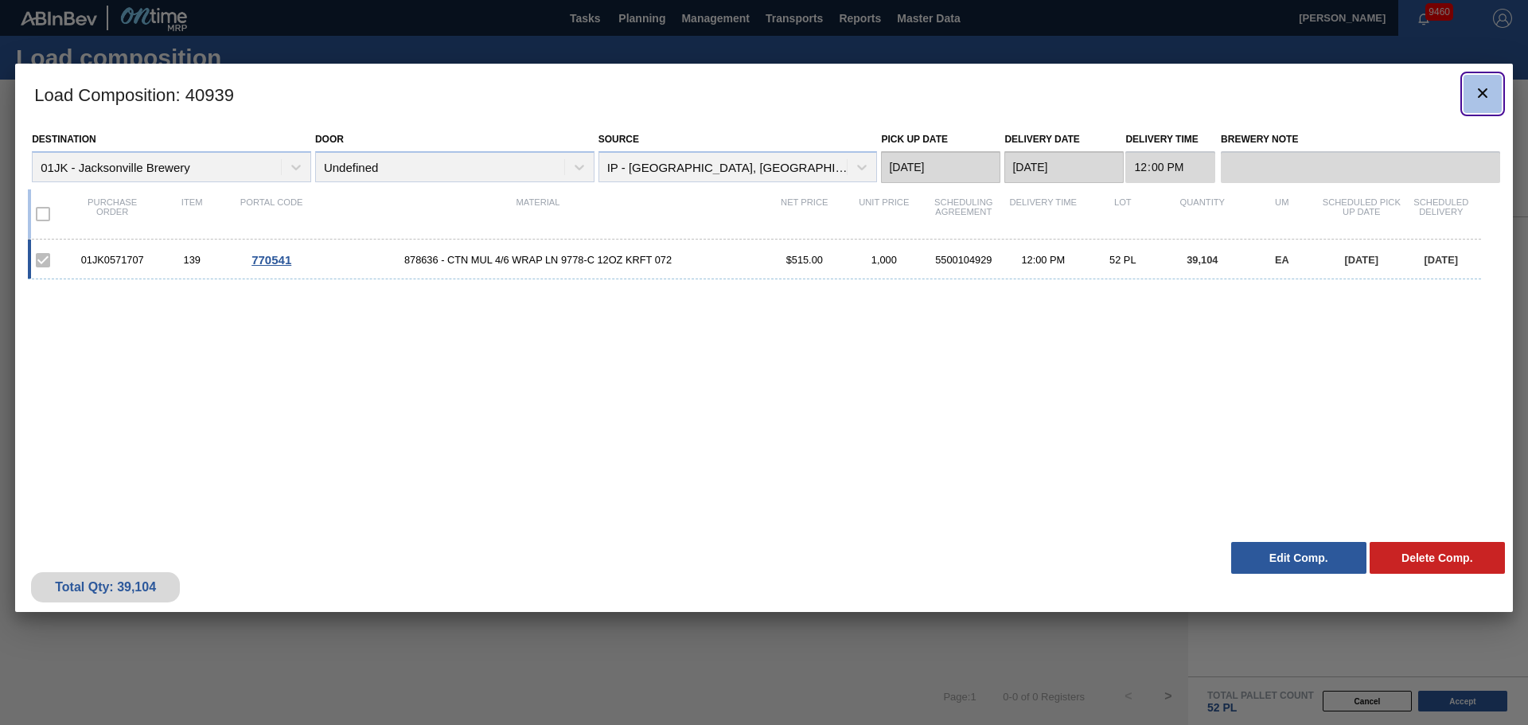
click at [1484, 104] on clb-icon "botão de ícone" at bounding box center [1482, 94] width 19 height 21
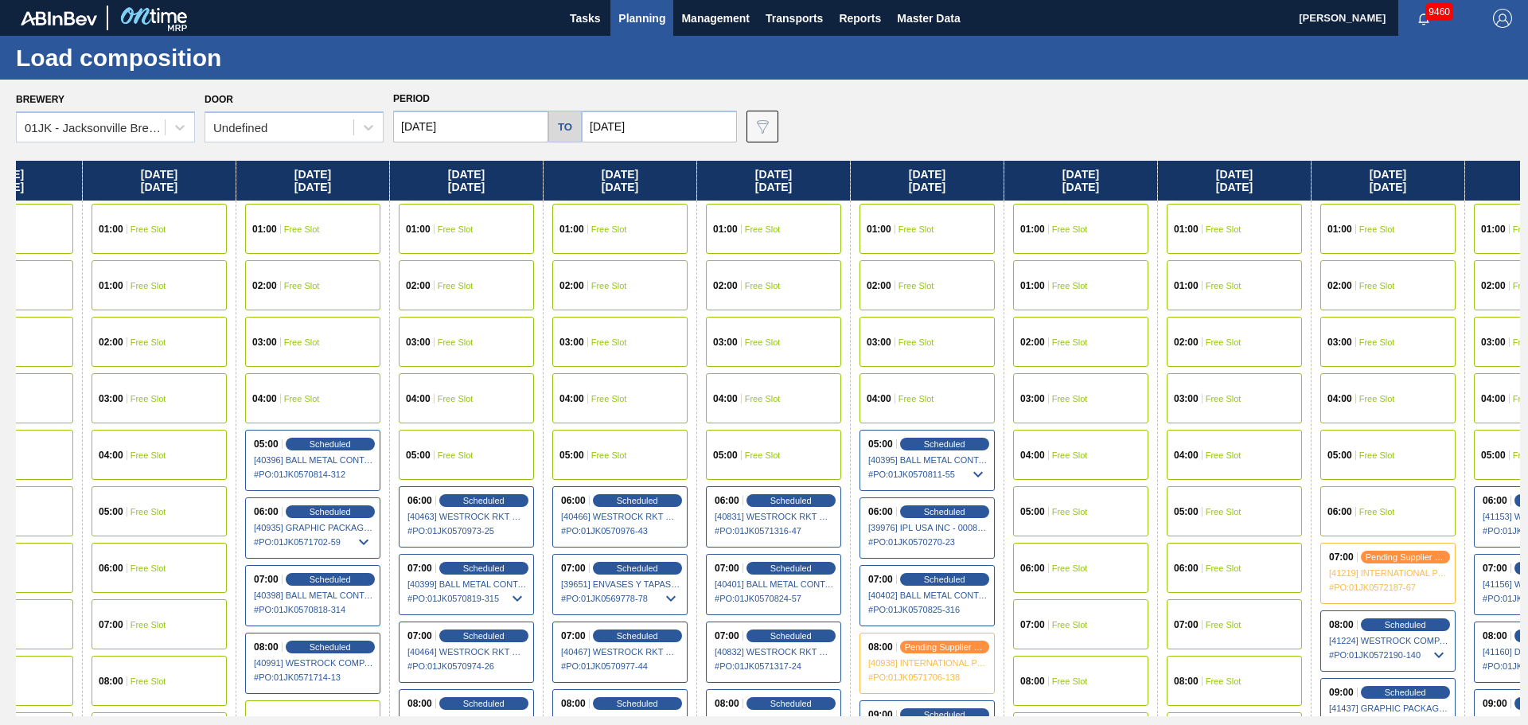
scroll to position [0, 401]
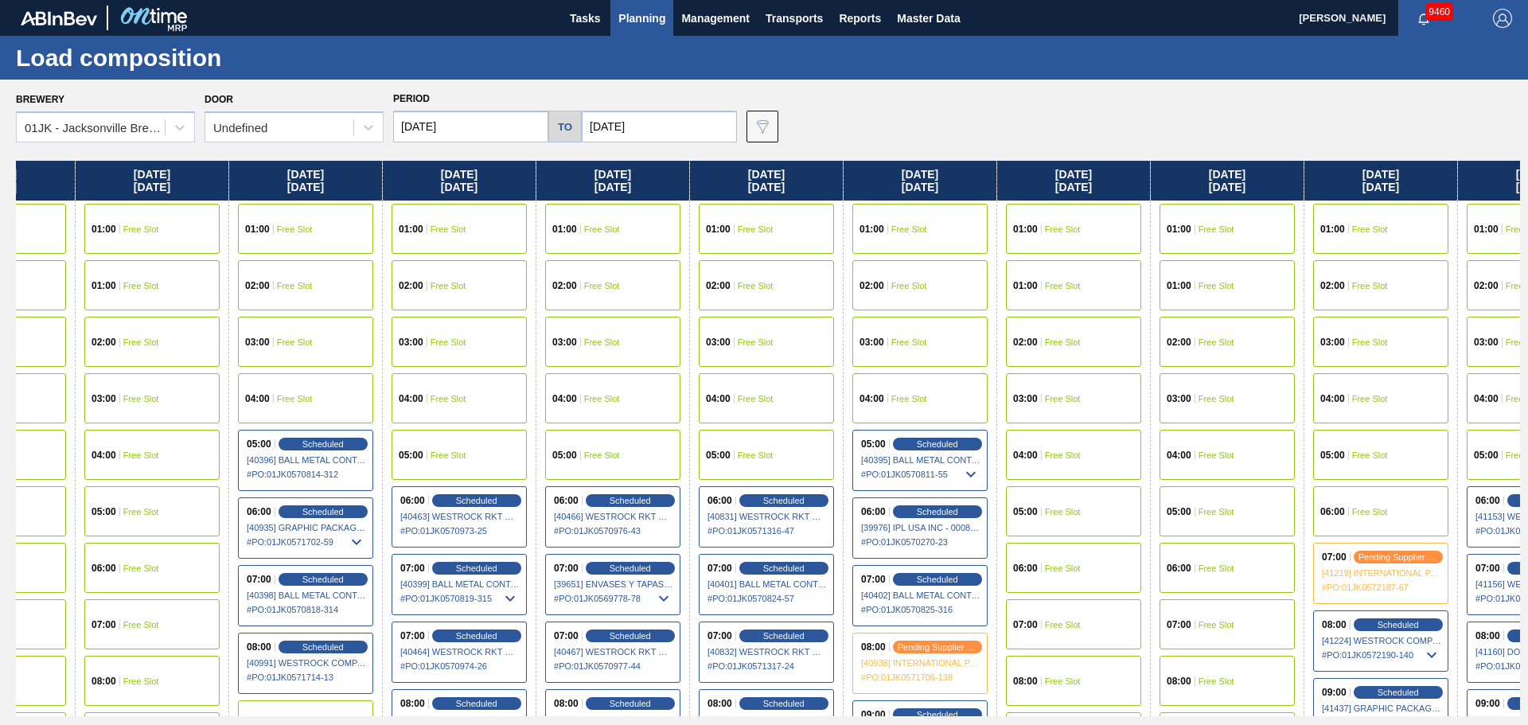
drag, startPoint x: 1070, startPoint y: 349, endPoint x: 656, endPoint y: 365, distance: 414.1
click at [656, 365] on div "[DATE] 01:00 Free Slot 02:00 Free Slot 03:00 Free Slot 04:00 Free Slot 05:00 Fr…" at bounding box center [768, 438] width 1504 height 555
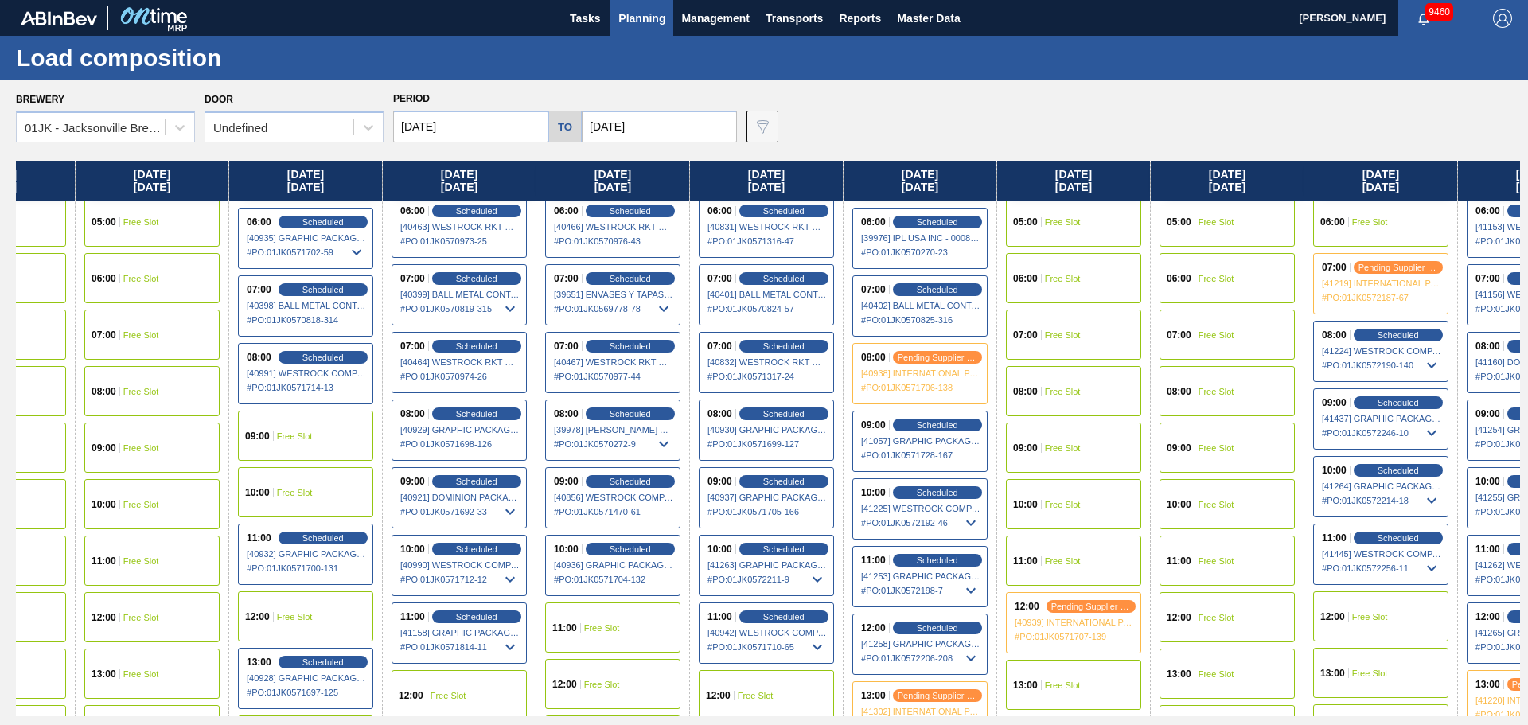
scroll to position [318, 401]
